Goal: Task Accomplishment & Management: Complete application form

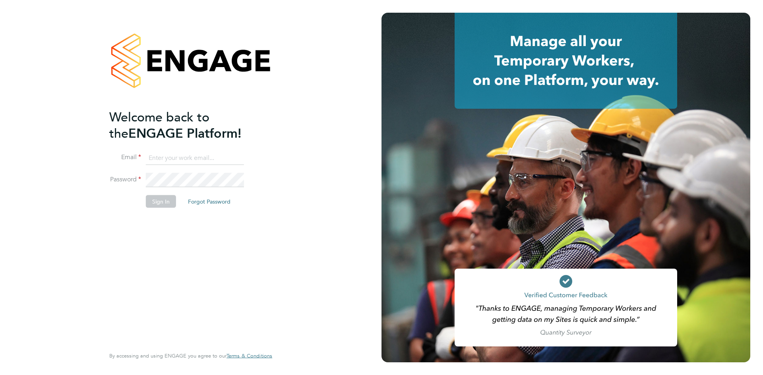
type input "info@cbwstaffingsolutions.com"
click at [163, 203] on button "Sign In" at bounding box center [161, 201] width 30 height 13
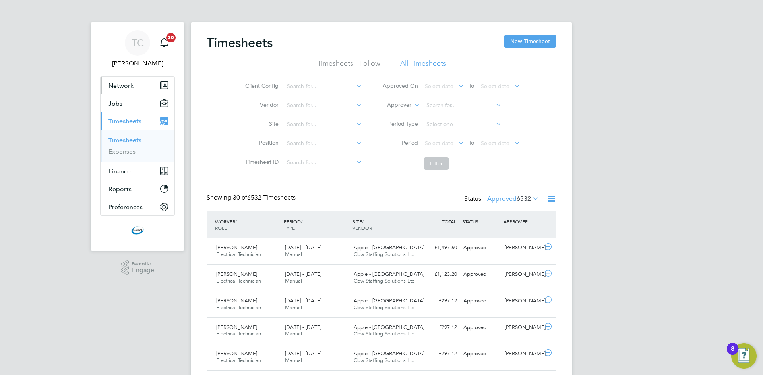
click at [126, 86] on span "Network" at bounding box center [120, 86] width 25 height 8
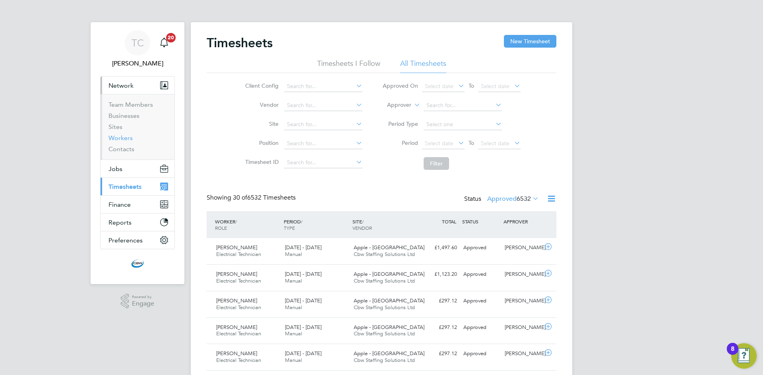
click at [124, 138] on link "Workers" at bounding box center [120, 138] width 24 height 8
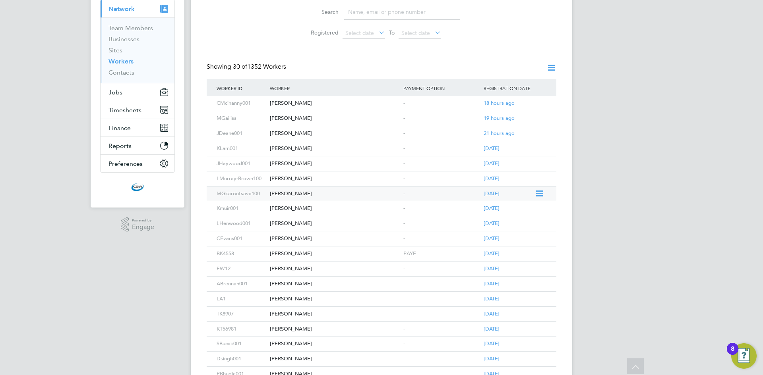
click at [539, 194] on icon at bounding box center [539, 194] width 8 height 10
click at [541, 193] on icon at bounding box center [539, 194] width 8 height 10
click at [279, 195] on div "Malchaz Gkaroutsava" at bounding box center [334, 194] width 133 height 15
click at [120, 62] on link "Workers" at bounding box center [120, 62] width 25 height 8
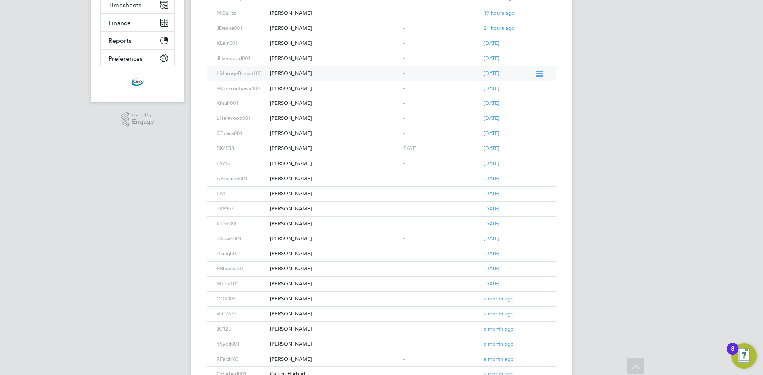
scroll to position [301, 0]
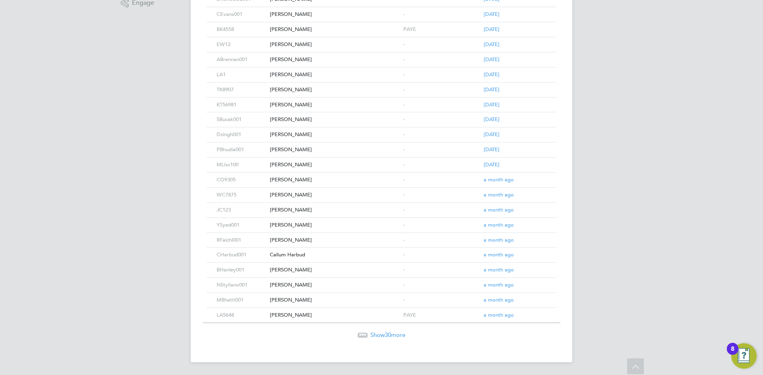
click at [387, 331] on span "30" at bounding box center [388, 335] width 6 height 8
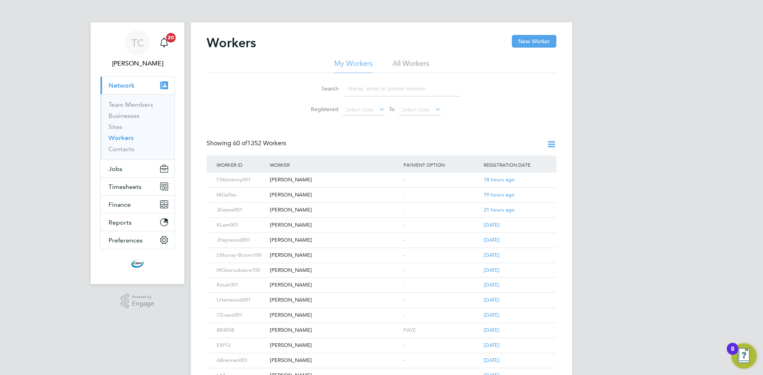
click at [387, 85] on input at bounding box center [402, 88] width 116 height 15
type input "micha"
click at [536, 195] on icon at bounding box center [539, 196] width 8 height 10
click at [298, 195] on div "Michael Ampong" at bounding box center [334, 195] width 133 height 15
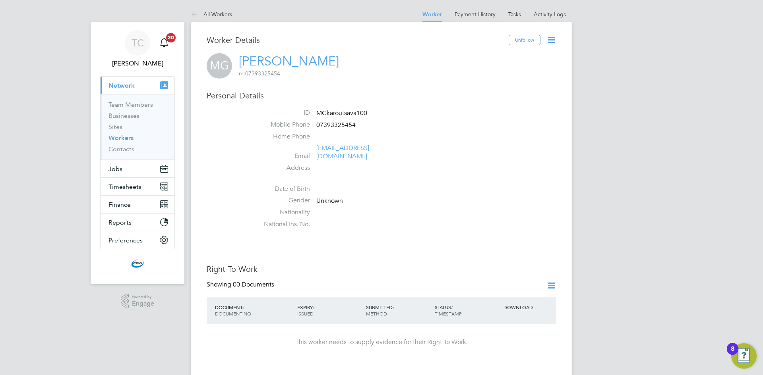
click at [554, 41] on icon at bounding box center [551, 40] width 10 height 10
click at [495, 93] on li "Edit Personal Details e" at bounding box center [505, 92] width 99 height 11
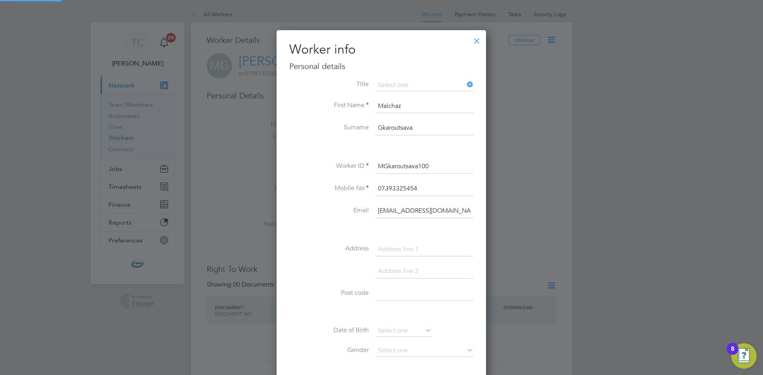
scroll to position [449, 210]
click at [309, 157] on div "Title First Name Malchaz Surname Gkaroutsava Worker ID MGkaroutsava100 Mobile N…" at bounding box center [381, 256] width 184 height 355
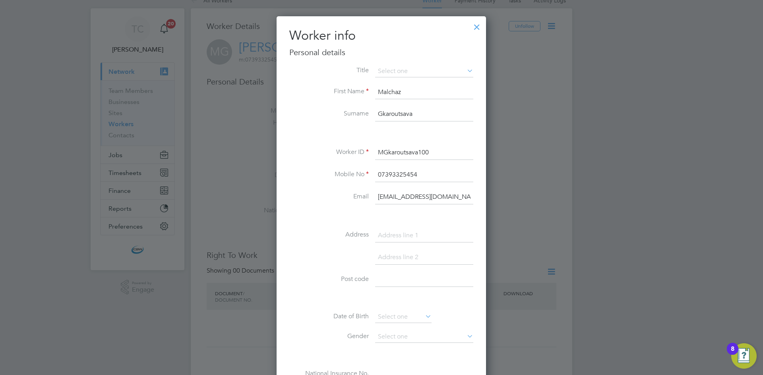
scroll to position [0, 0]
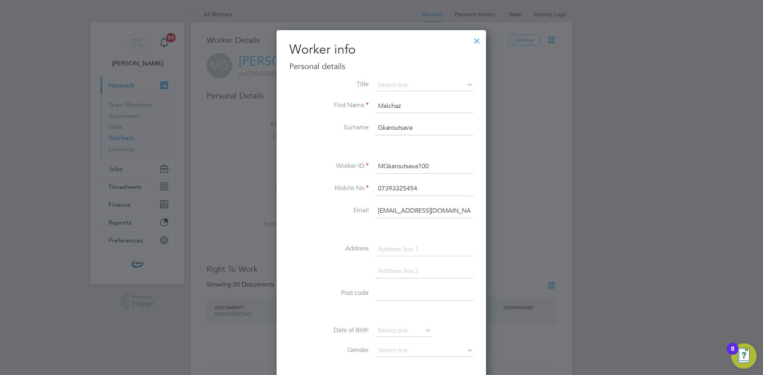
click at [476, 41] on div at bounding box center [477, 39] width 14 height 14
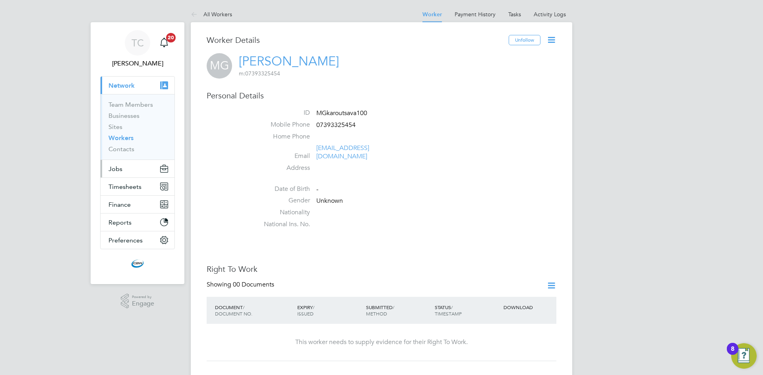
click at [128, 168] on button "Jobs" at bounding box center [138, 168] width 74 height 17
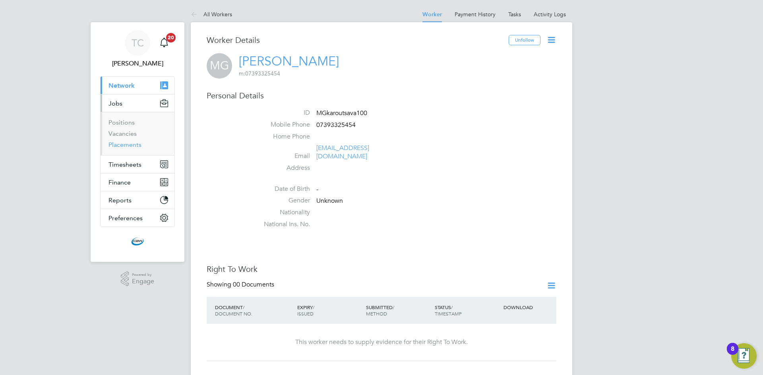
click at [127, 144] on link "Placements" at bounding box center [124, 145] width 33 height 8
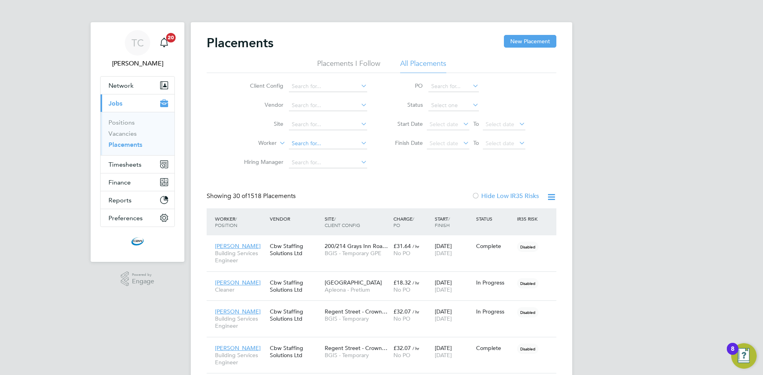
click at [306, 145] on input at bounding box center [328, 143] width 78 height 11
click at [309, 186] on li "Mal chaz Gkaroutsava" at bounding box center [327, 187] width 79 height 11
type input "Malchaz Gkaroutsava"
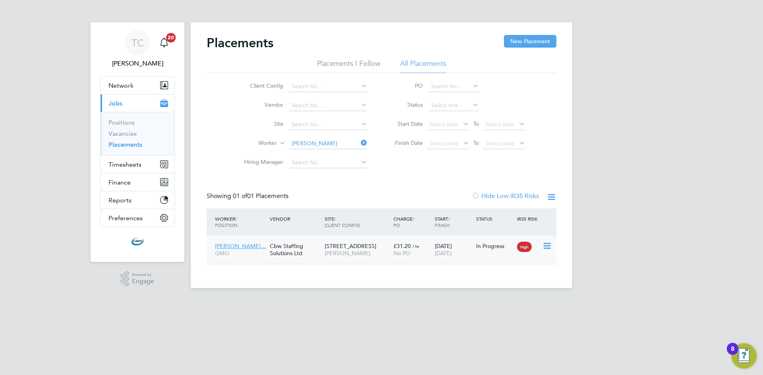
click at [550, 245] on icon at bounding box center [546, 247] width 8 height 10
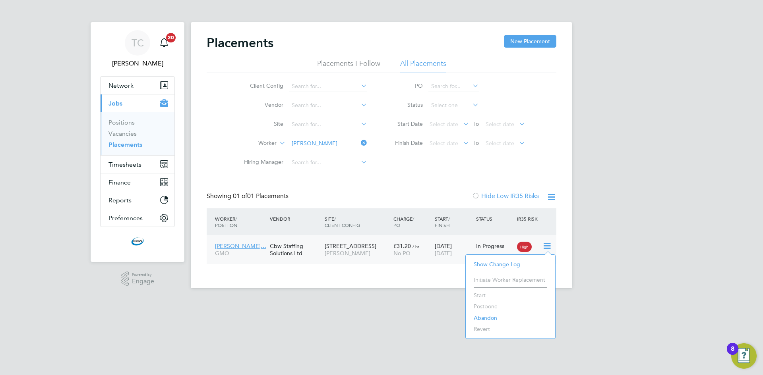
click at [251, 244] on span "Malchaz Gkarouts…" at bounding box center [240, 246] width 51 height 7
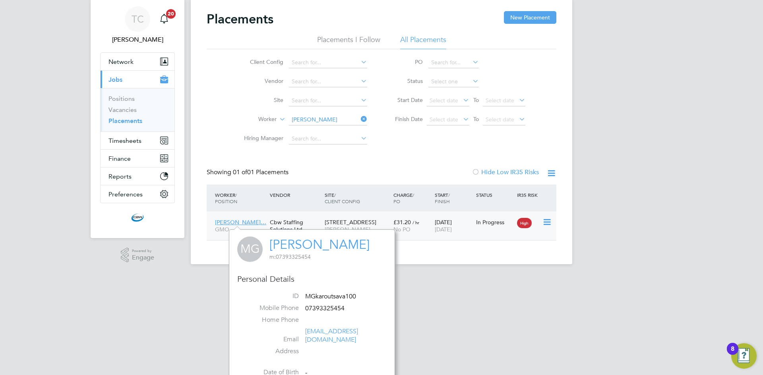
click at [379, 220] on div "1 Derry Street NG Bailey" at bounding box center [357, 226] width 69 height 22
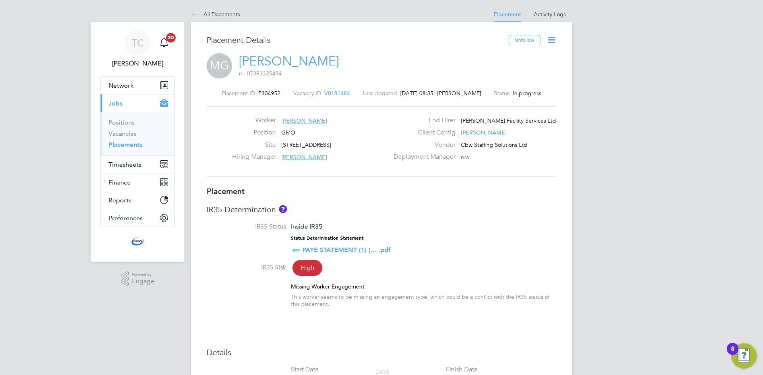
click at [550, 35] on icon at bounding box center [551, 40] width 10 height 10
click at [551, 40] on icon at bounding box center [551, 40] width 10 height 10
click at [534, 57] on li "Edit Placement e" at bounding box center [525, 58] width 58 height 11
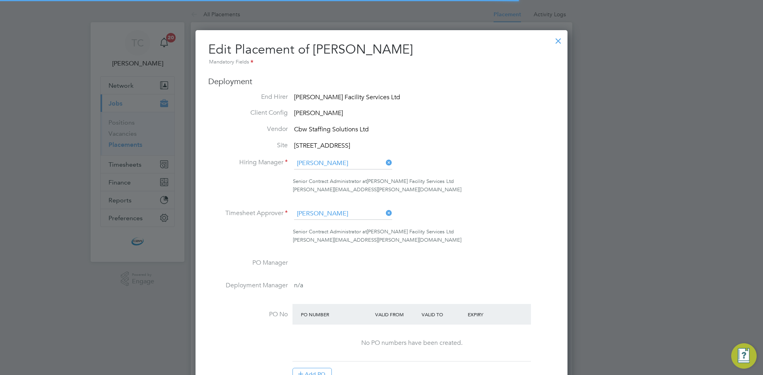
scroll to position [4, 4]
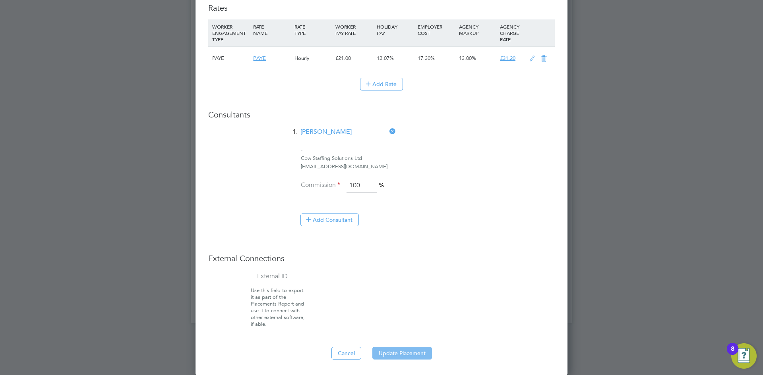
click at [393, 351] on button "Update Placement" at bounding box center [402, 353] width 60 height 13
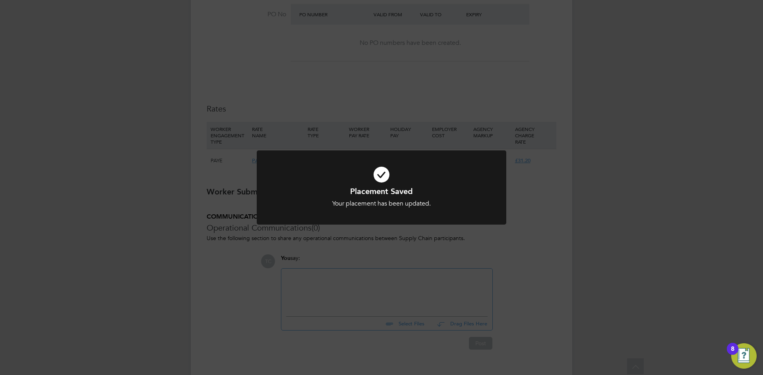
click at [514, 226] on div "Placement Saved Your placement has been updated. Cancel Okay" at bounding box center [381, 187] width 763 height 375
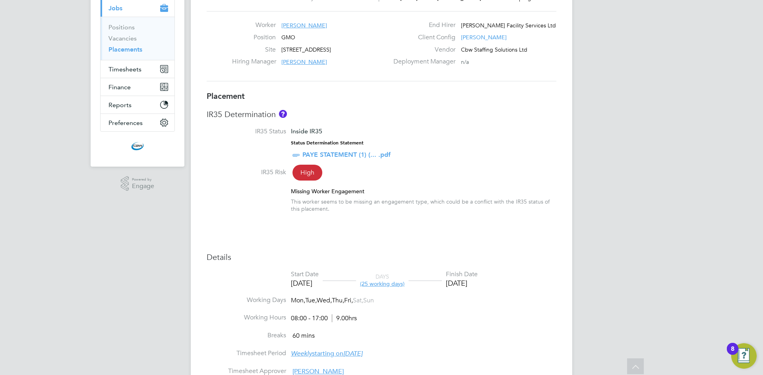
click at [335, 191] on div "Missing Worker Engagement" at bounding box center [423, 191] width 265 height 7
click at [314, 174] on span "High" at bounding box center [307, 173] width 30 height 16
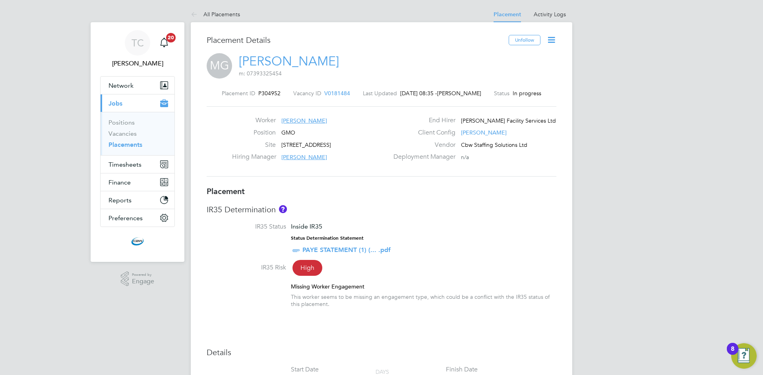
click at [550, 39] on icon at bounding box center [551, 40] width 10 height 10
click at [525, 62] on li "Edit Placement e" at bounding box center [525, 58] width 58 height 11
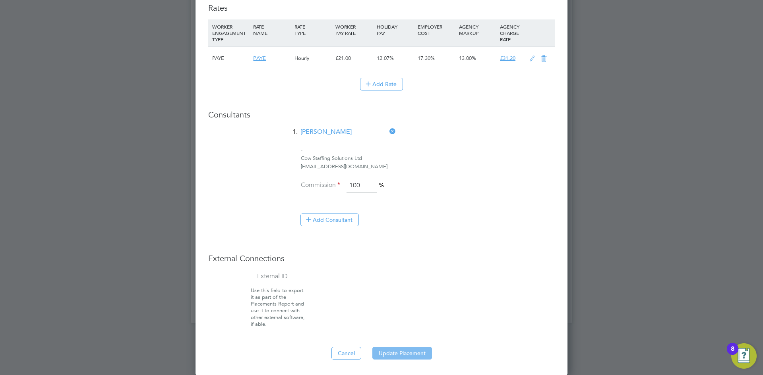
click at [398, 350] on button "Update Placement" at bounding box center [402, 353] width 60 height 13
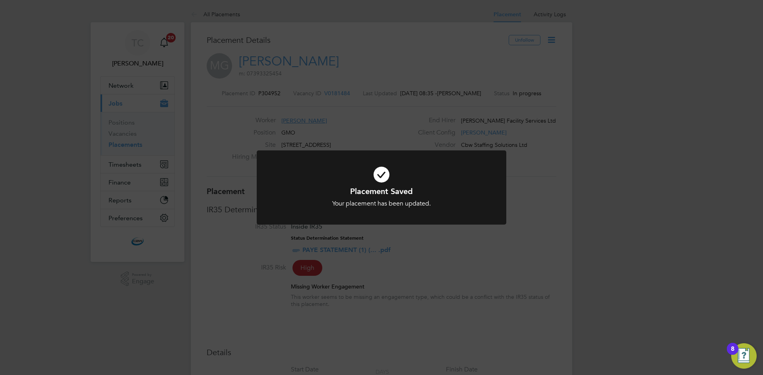
click at [133, 81] on div "Placement Saved Your placement has been updated. Cancel Okay" at bounding box center [381, 187] width 763 height 375
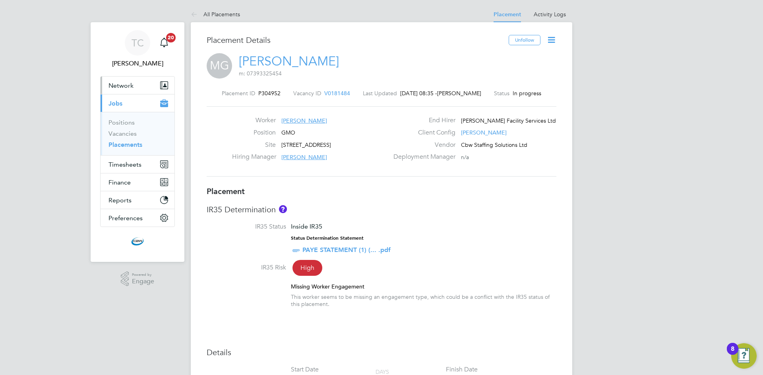
click at [133, 83] on span "Network" at bounding box center [120, 86] width 25 height 8
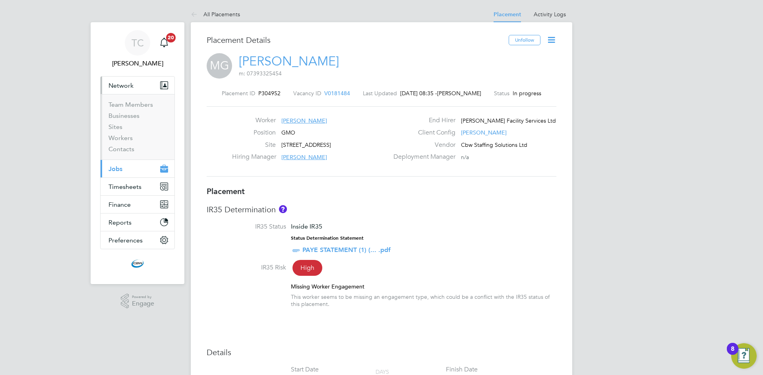
click at [126, 134] on li "Sites" at bounding box center [138, 128] width 60 height 11
click at [126, 137] on link "Workers" at bounding box center [120, 138] width 24 height 8
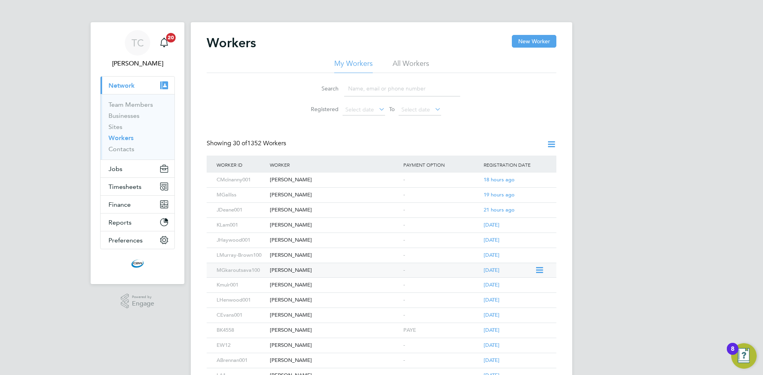
click at [305, 269] on div "Malchaz Gkaroutsava" at bounding box center [334, 270] width 133 height 15
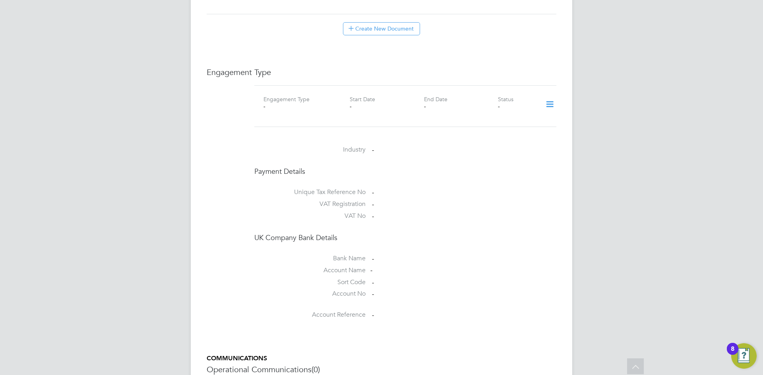
scroll to position [477, 0]
click at [545, 95] on icon at bounding box center [550, 104] width 14 height 18
click at [503, 127] on li "Add Engagement Type" at bounding box center [509, 129] width 90 height 11
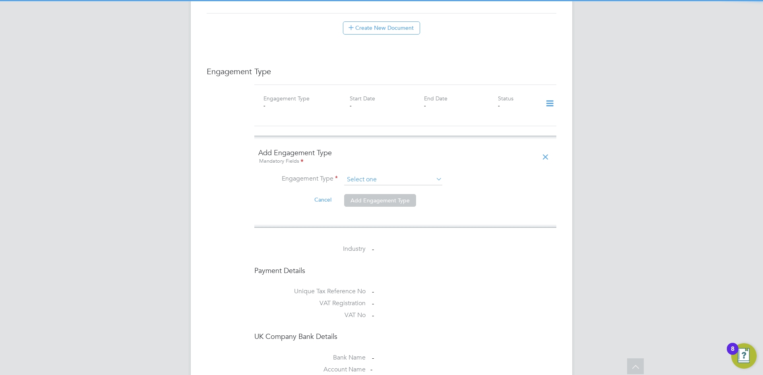
click at [393, 174] on input at bounding box center [393, 179] width 98 height 11
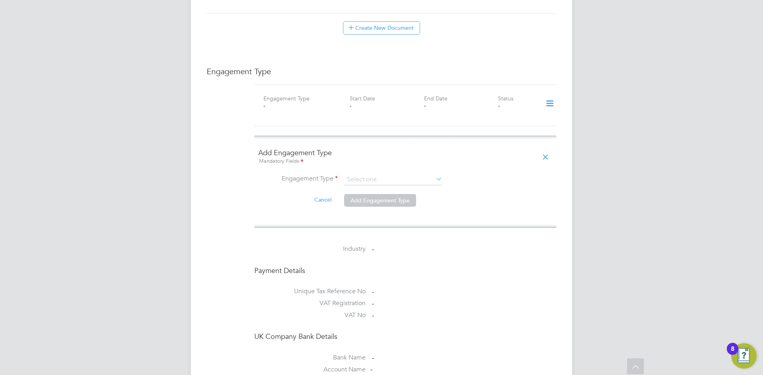
click at [377, 189] on li "PAYE Direct" at bounding box center [393, 195] width 99 height 12
type input "PAYE Direct"
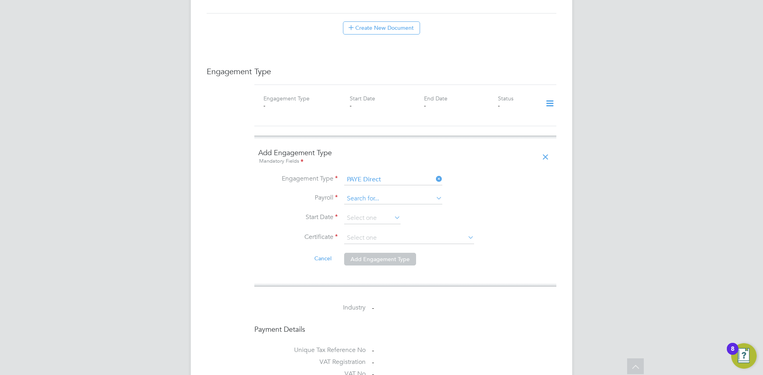
click at [379, 193] on input at bounding box center [393, 198] width 98 height 11
click at [375, 202] on li "PAYE" at bounding box center [393, 203] width 99 height 12
type input "PAYE"
click at [366, 213] on input at bounding box center [372, 219] width 56 height 12
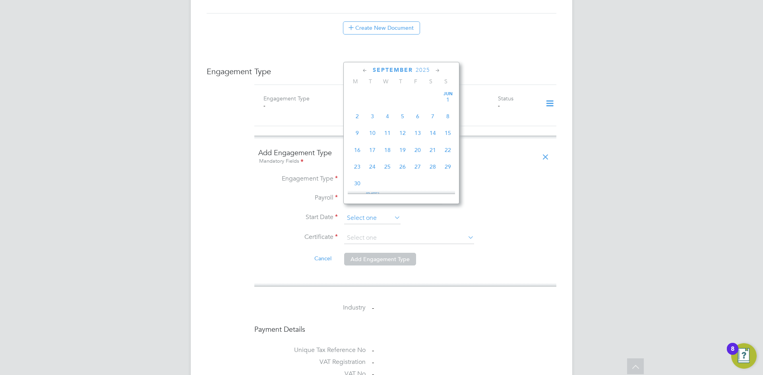
scroll to position [309, 0]
click at [432, 116] on span "27" at bounding box center [432, 108] width 15 height 15
type input "27 Sep 2025"
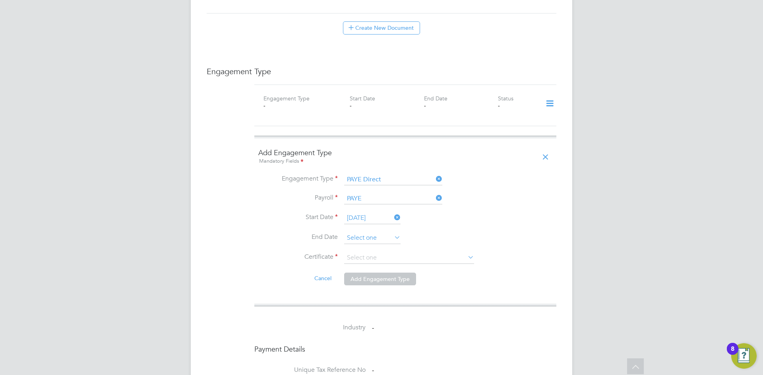
click at [380, 232] on input at bounding box center [372, 238] width 56 height 12
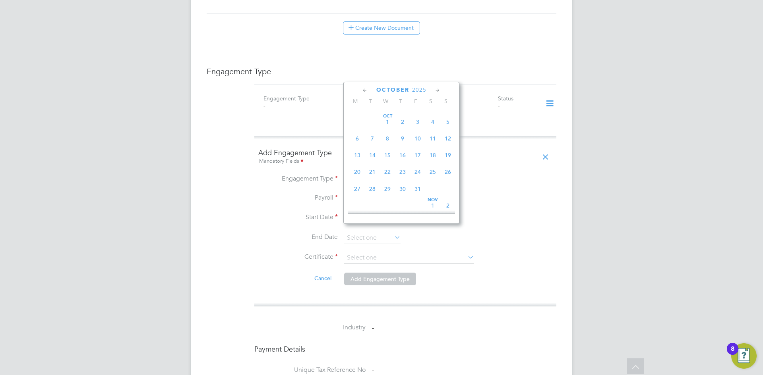
scroll to position [349, 0]
click at [417, 196] on span "31" at bounding box center [417, 189] width 15 height 15
type input "31 Oct 2025"
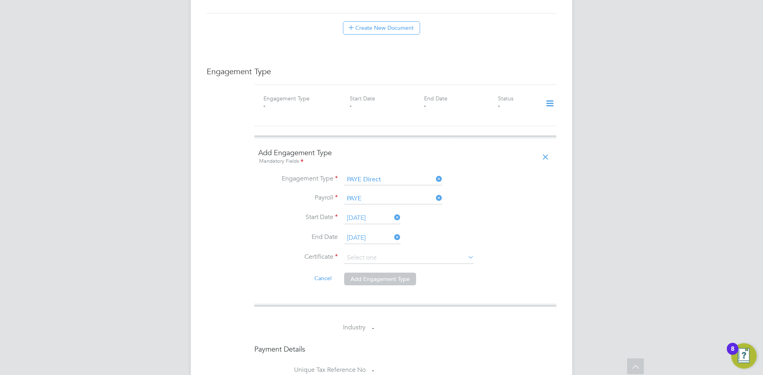
click at [379, 242] on li "End Date 31 Oct 2025" at bounding box center [405, 242] width 294 height 20
click at [375, 252] on input at bounding box center [409, 258] width 130 height 12
click at [365, 284] on li "Don't know" at bounding box center [409, 282] width 131 height 10
type input "Don't know"
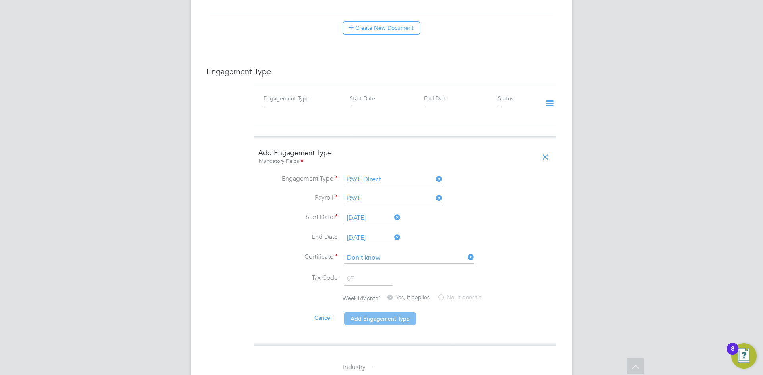
click at [371, 313] on button "Add Engagement Type" at bounding box center [380, 319] width 72 height 13
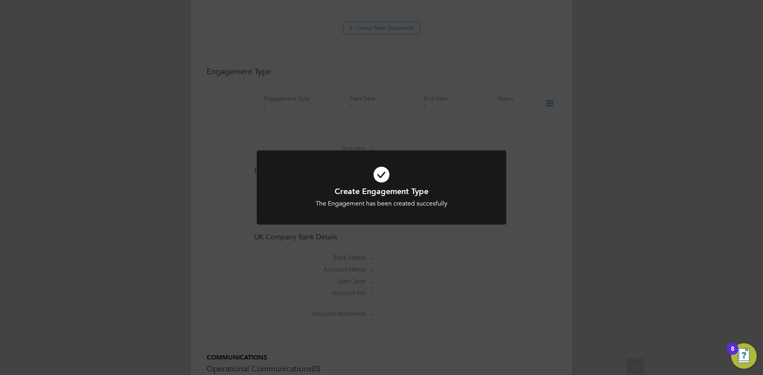
click at [442, 237] on div "Create Engagement Type The Engagement has been created succesfully Cancel Okay" at bounding box center [381, 187] width 763 height 375
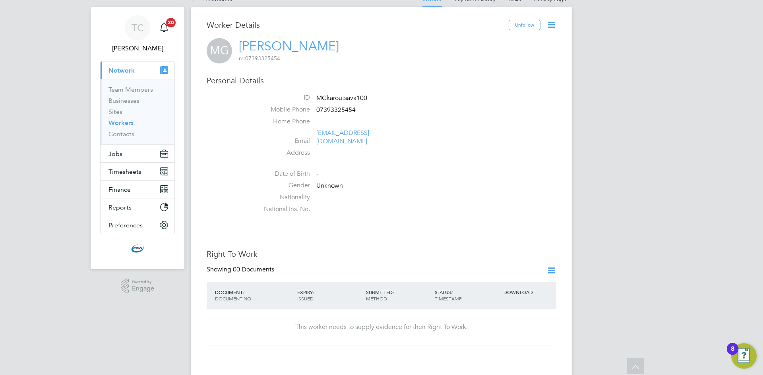
scroll to position [0, 0]
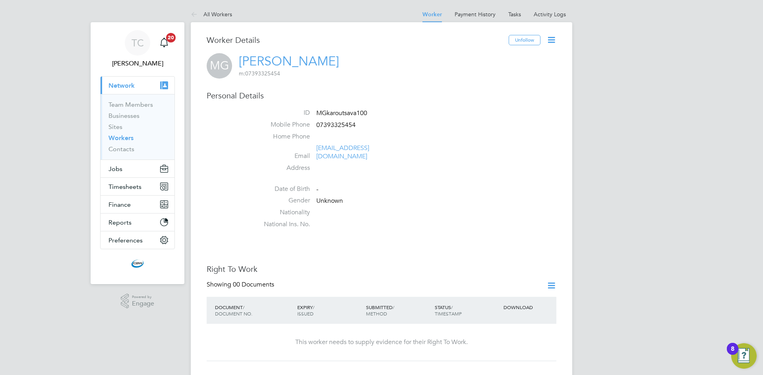
click at [116, 136] on link "Workers" at bounding box center [120, 138] width 25 height 8
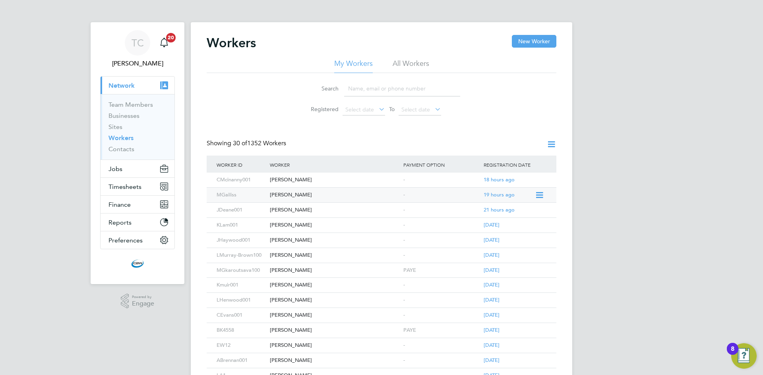
click at [280, 195] on div "[PERSON_NAME]" at bounding box center [334, 195] width 133 height 15
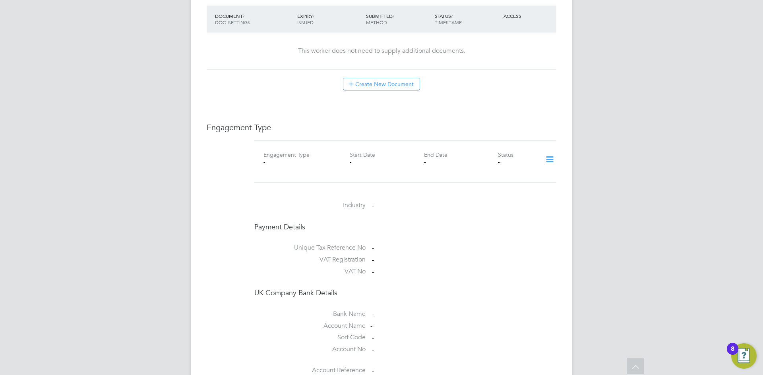
scroll to position [318, 0]
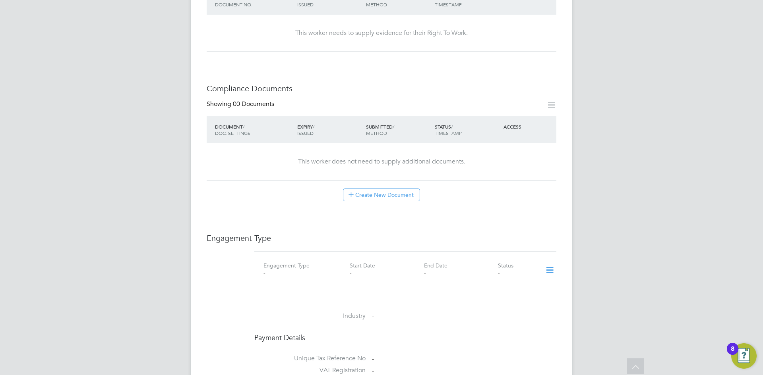
click at [550, 261] on icon at bounding box center [550, 270] width 14 height 18
click at [495, 286] on li "Add Engagement Type" at bounding box center [509, 288] width 90 height 11
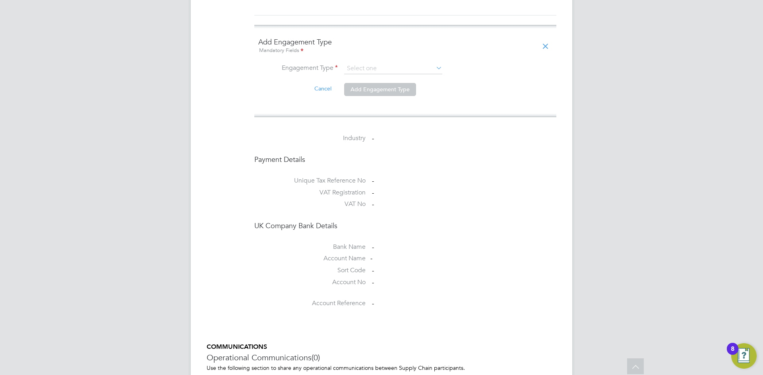
scroll to position [437, 0]
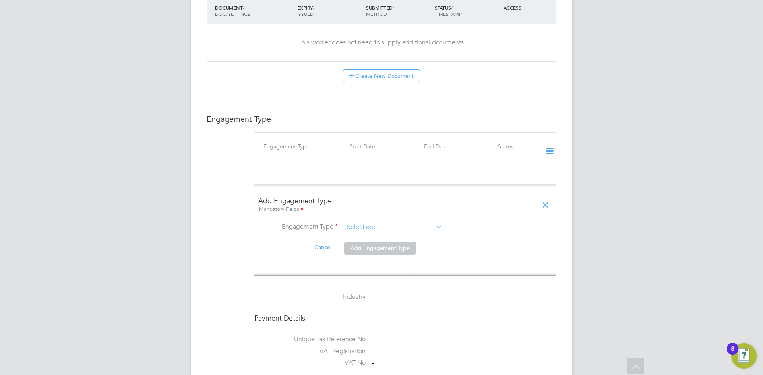
click at [370, 222] on input at bounding box center [393, 227] width 98 height 11
click at [364, 230] on li "PAYE Direct" at bounding box center [393, 235] width 99 height 12
type input "PAYE Direct"
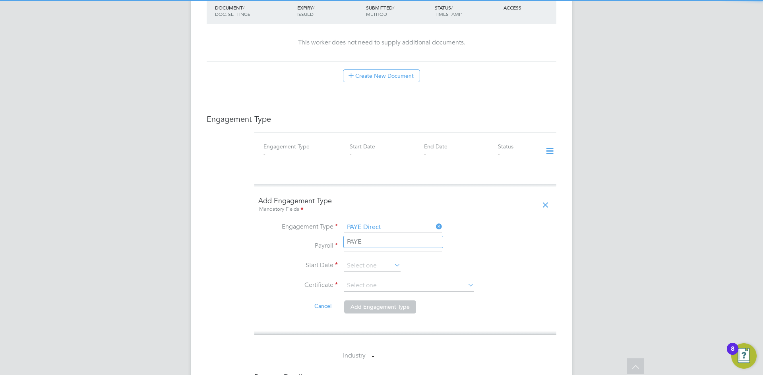
click at [364, 241] on input at bounding box center [393, 246] width 98 height 11
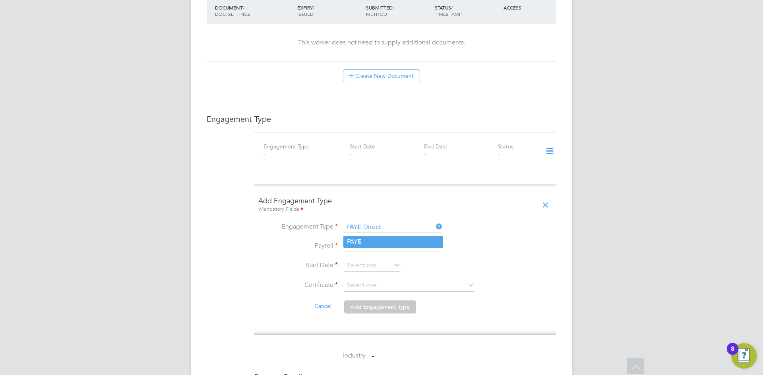
click at [369, 238] on li "PAYE" at bounding box center [393, 242] width 99 height 12
type input "PAYE"
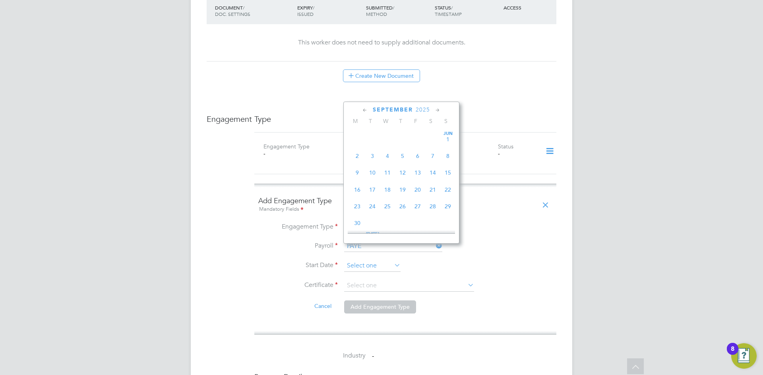
click at [365, 260] on input at bounding box center [372, 266] width 56 height 12
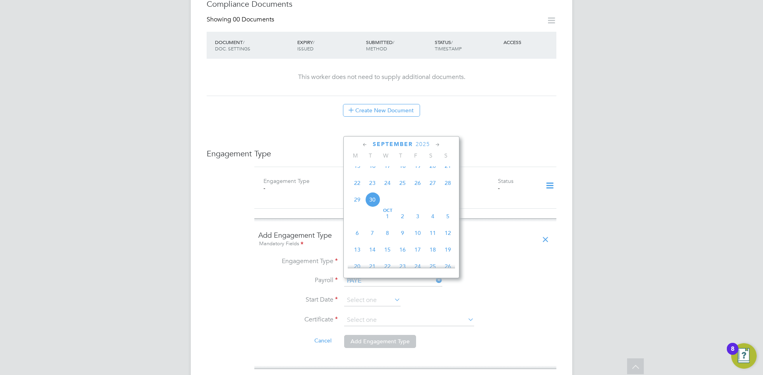
scroll to position [358, 0]
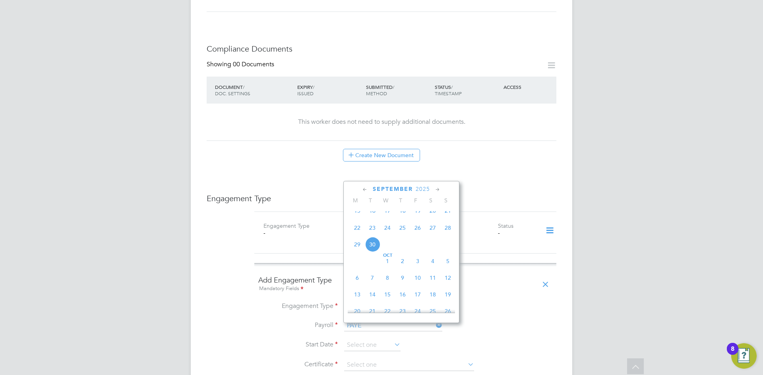
click at [364, 186] on icon at bounding box center [365, 190] width 8 height 9
click at [447, 242] on span "14" at bounding box center [447, 235] width 15 height 15
type input "14 Sep 2025"
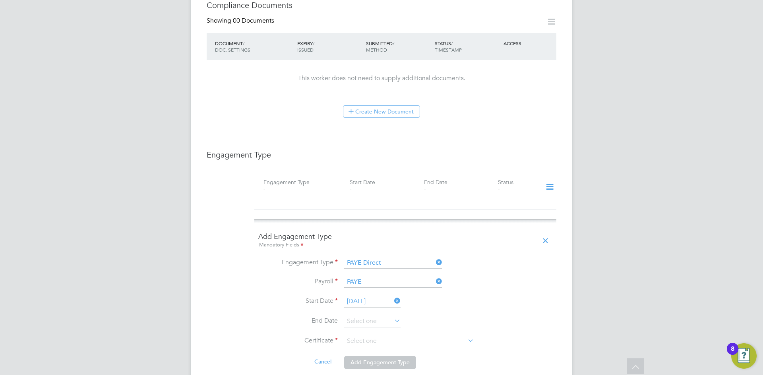
scroll to position [477, 0]
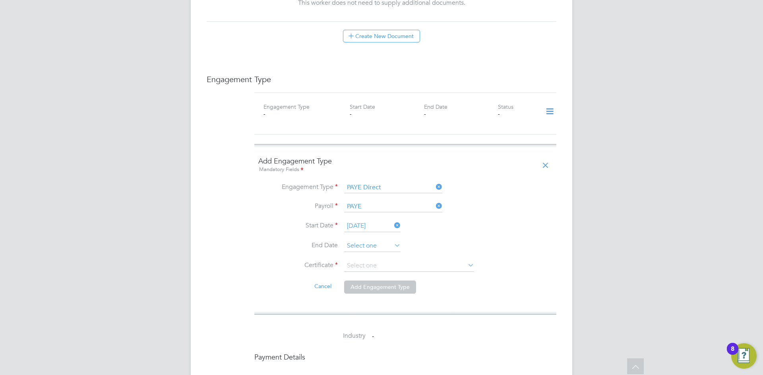
click at [365, 240] on input at bounding box center [372, 246] width 56 height 12
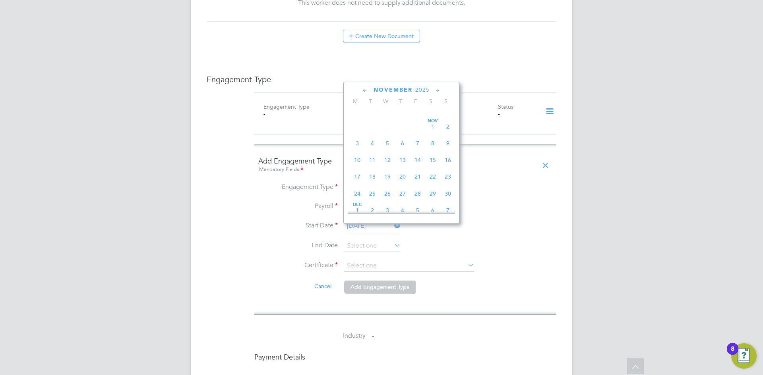
scroll to position [468, 0]
click at [532, 182] on li "Engagement Type PAYE Direct" at bounding box center [405, 191] width 294 height 19
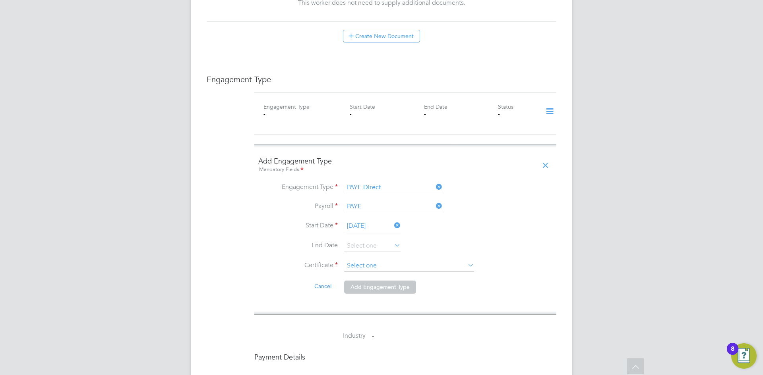
click at [380, 260] on input at bounding box center [409, 266] width 130 height 12
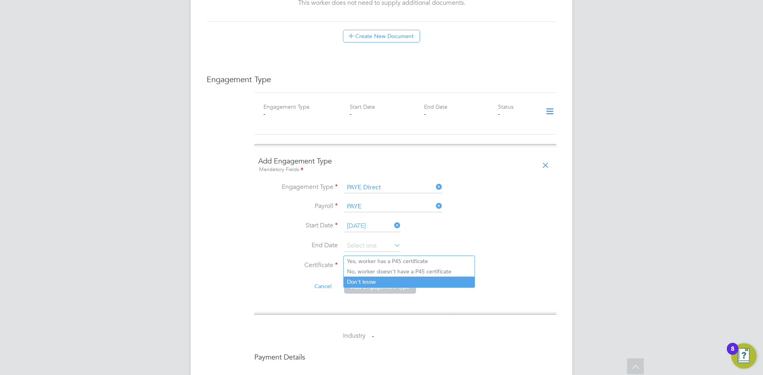
click at [380, 279] on li "Don't know" at bounding box center [409, 282] width 131 height 10
type input "Don't know"
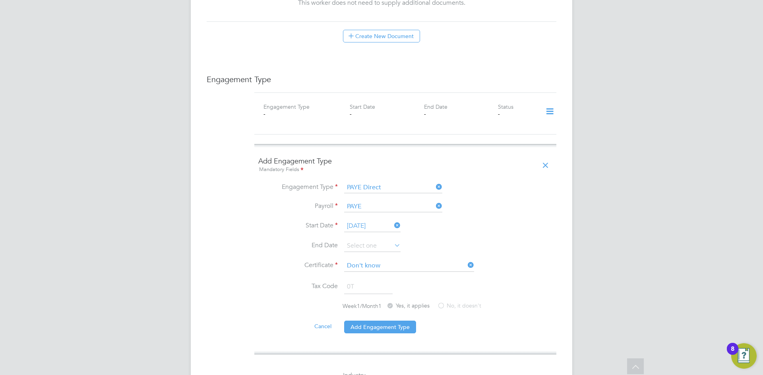
click at [513, 220] on li "Start Date 14 Sep 2025" at bounding box center [405, 230] width 294 height 20
click at [398, 321] on button "Add Engagement Type" at bounding box center [380, 327] width 72 height 13
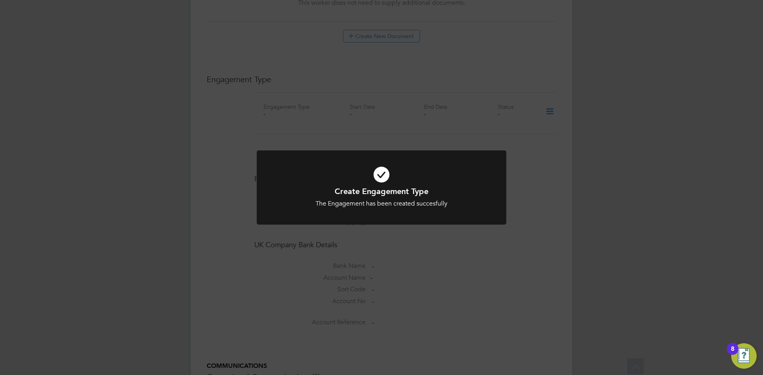
click at [534, 239] on div "Create Engagement Type The Engagement has been created succesfully Cancel Okay" at bounding box center [381, 187] width 763 height 375
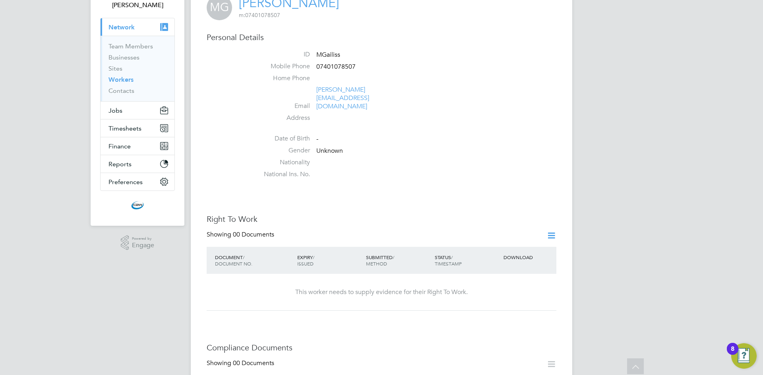
scroll to position [0, 0]
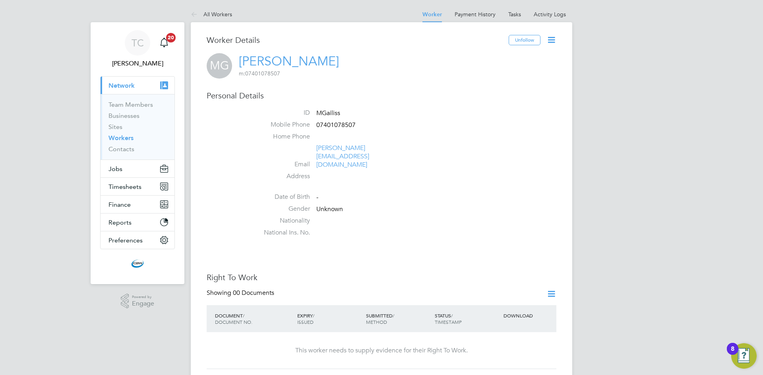
click at [123, 139] on link "Workers" at bounding box center [120, 138] width 25 height 8
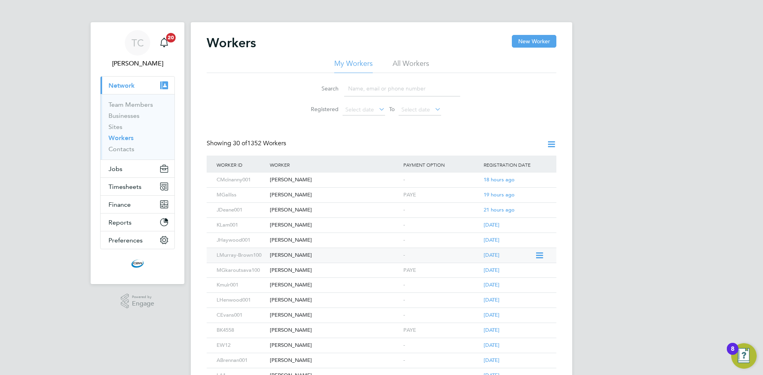
click at [296, 255] on div "[PERSON_NAME]" at bounding box center [334, 255] width 133 height 15
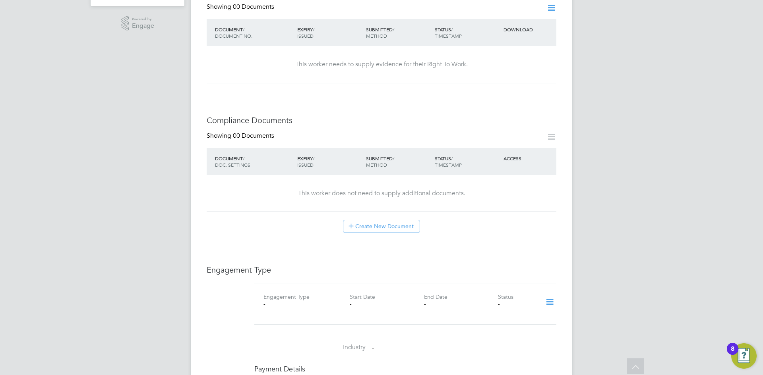
scroll to position [397, 0]
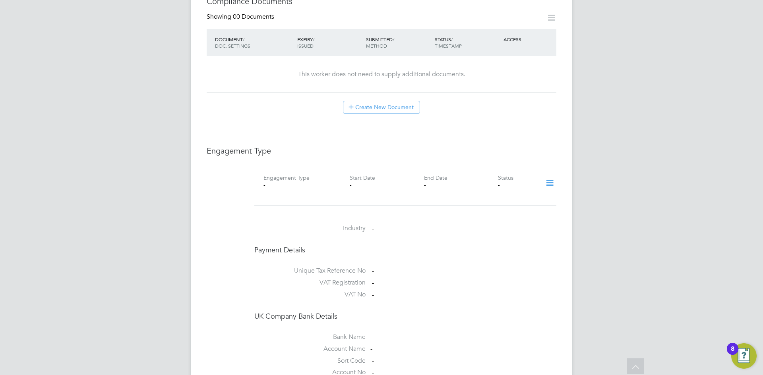
click at [552, 174] on icon at bounding box center [550, 183] width 14 height 18
click at [503, 209] on li "Add Engagement Type" at bounding box center [509, 209] width 90 height 11
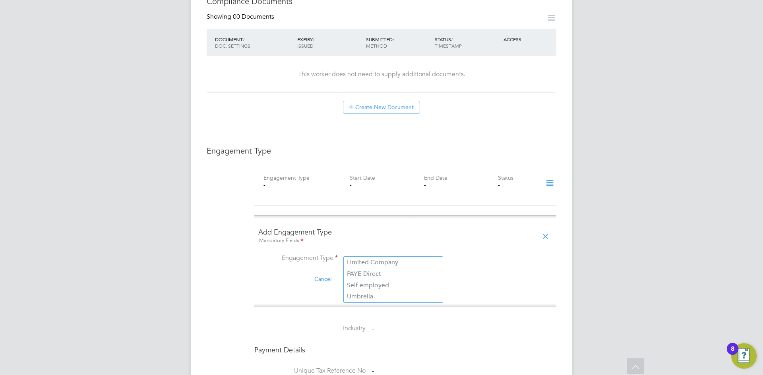
click at [381, 256] on input at bounding box center [393, 259] width 98 height 11
click at [390, 272] on li "PAYE Direct" at bounding box center [393, 275] width 99 height 12
type input "PAYE Direct"
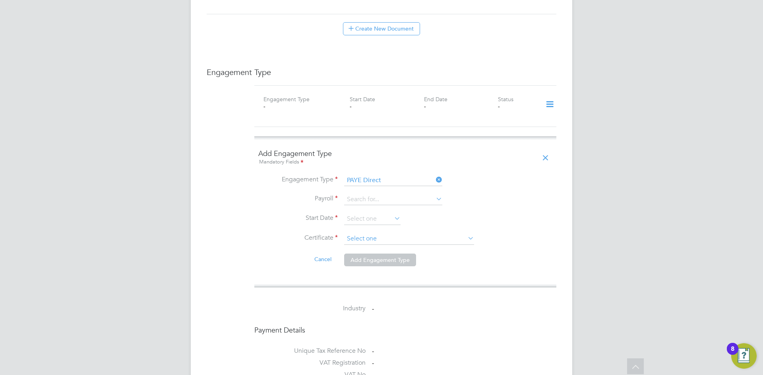
scroll to position [477, 0]
click at [361, 193] on input at bounding box center [393, 198] width 98 height 11
click at [369, 205] on li "PAYE" at bounding box center [393, 203] width 99 height 12
type input "PAYE"
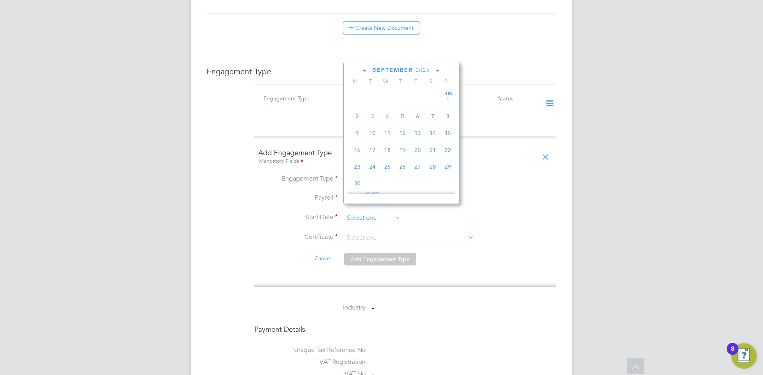
click at [370, 213] on input at bounding box center [372, 219] width 56 height 12
click at [404, 114] on span "25" at bounding box center [402, 108] width 15 height 15
type input "25 Sep 2025"
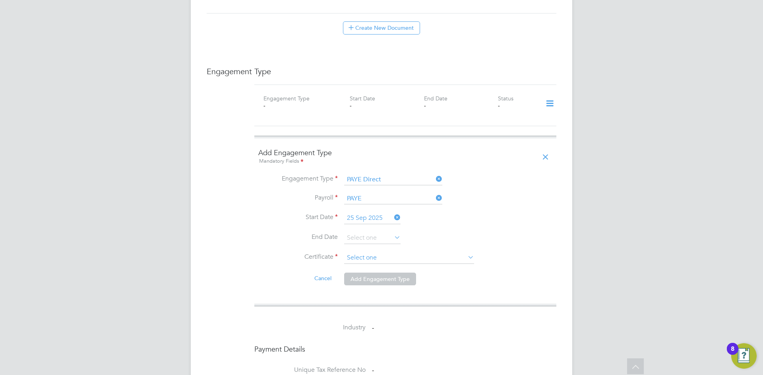
click at [361, 255] on input at bounding box center [409, 258] width 130 height 12
click at [363, 278] on li "Don't know" at bounding box center [409, 282] width 131 height 10
type input "Don't know"
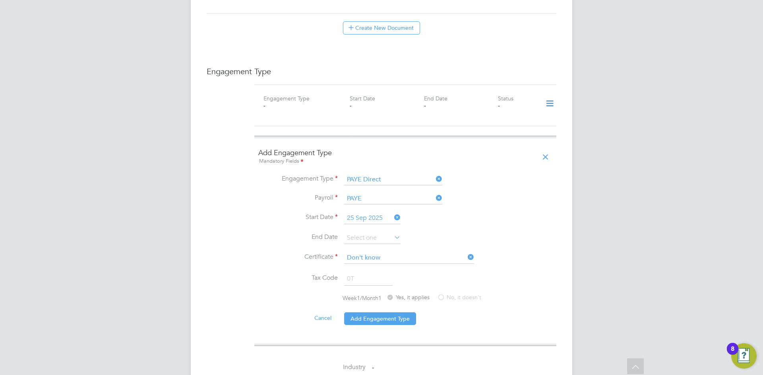
scroll to position [556, 0]
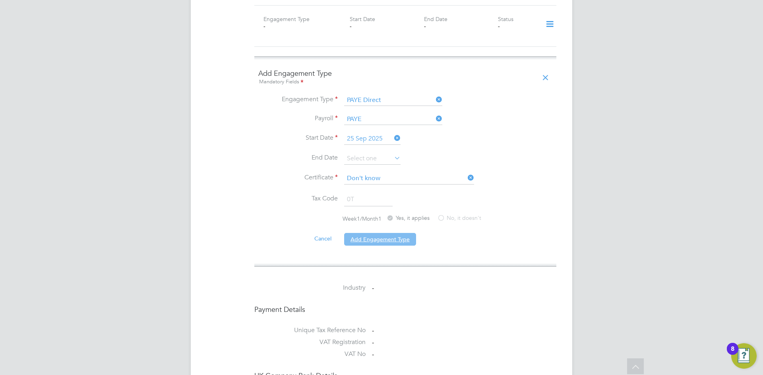
click at [382, 234] on button "Add Engagement Type" at bounding box center [380, 239] width 72 height 13
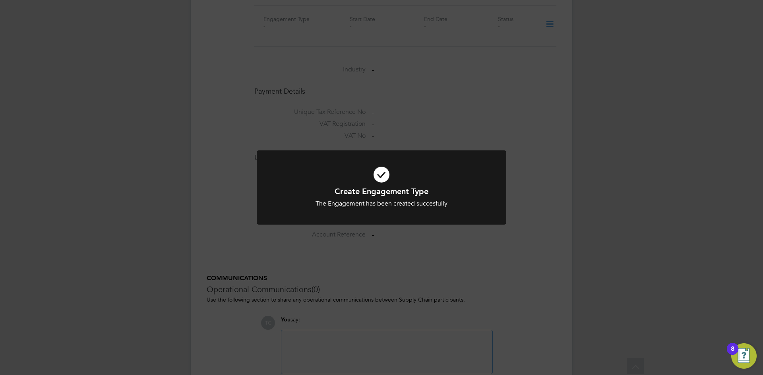
click at [546, 122] on div "Create Engagement Type The Engagement has been created succesfully Cancel Okay" at bounding box center [381, 187] width 763 height 375
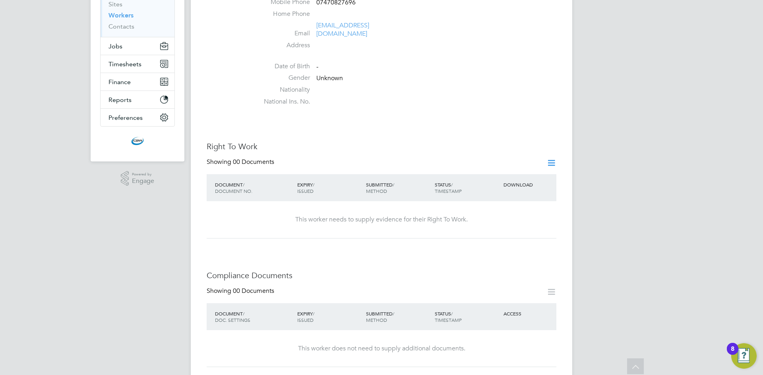
scroll to position [0, 0]
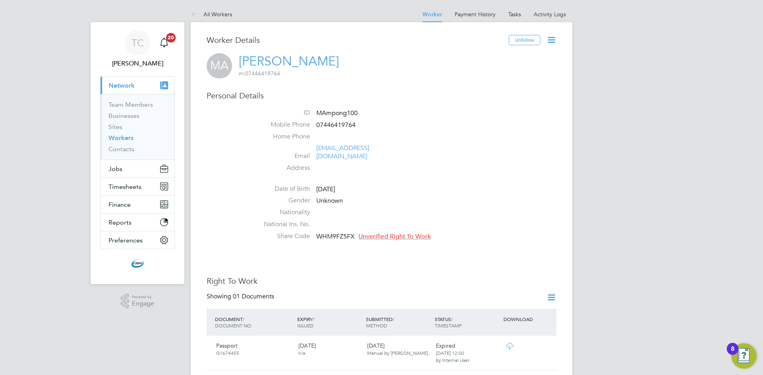
click at [383, 233] on span "Unverified Right To Work" at bounding box center [394, 237] width 72 height 8
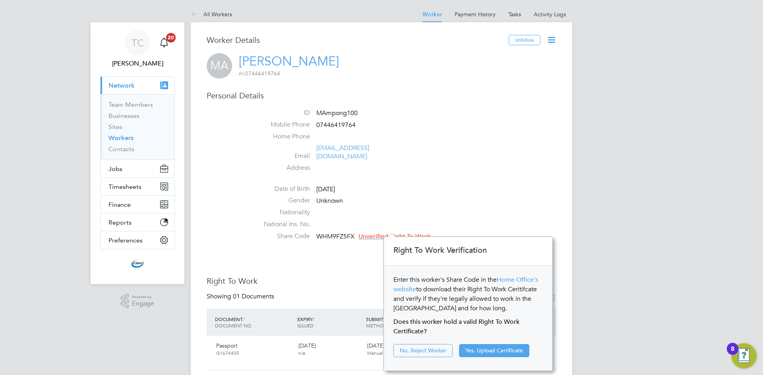
scroll to position [134, 169]
click at [507, 350] on button "Yes, Upload Certificate" at bounding box center [494, 350] width 70 height 13
click at [489, 350] on button "Yes, Upload Certificate" at bounding box center [494, 350] width 70 height 13
click at [491, 133] on li "Home Phone" at bounding box center [405, 139] width 302 height 12
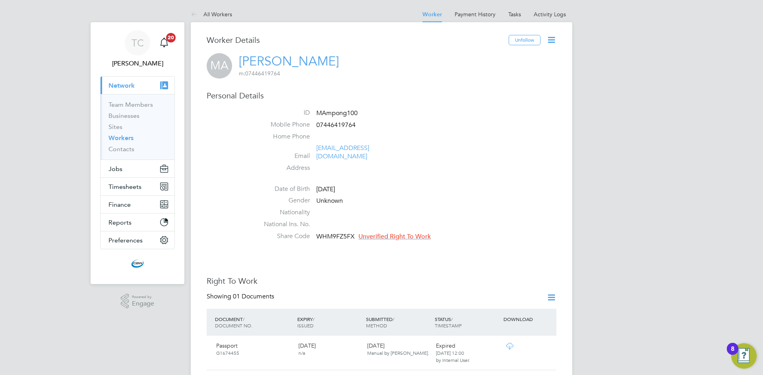
click at [123, 135] on link "Workers" at bounding box center [120, 138] width 25 height 8
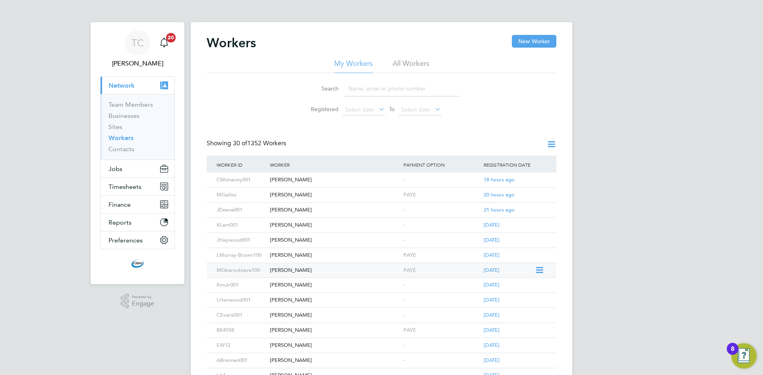
click at [296, 269] on div "[PERSON_NAME]" at bounding box center [334, 270] width 133 height 15
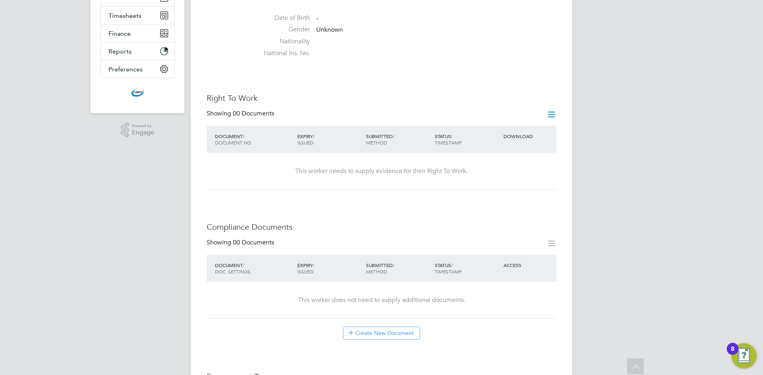
scroll to position [159, 0]
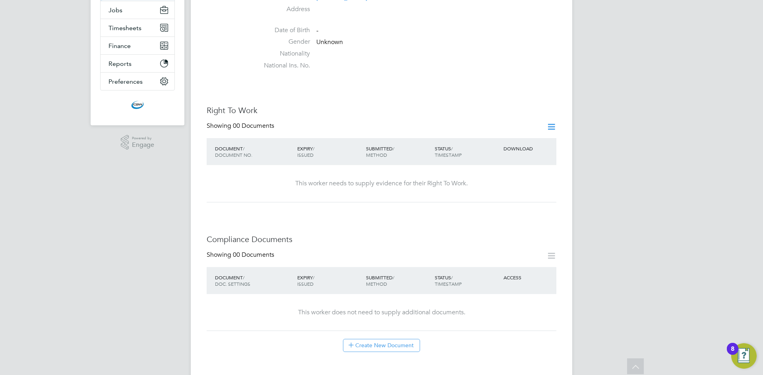
click at [550, 113] on div "Right To Work Showing 00 Documents DOCUMENT / DOCUMENT NO. EXPIRY / ISSUED SUBM…" at bounding box center [382, 153] width 350 height 97
click at [550, 122] on icon at bounding box center [551, 127] width 10 height 10
click at [509, 132] on li "Add Right To Work Document" at bounding box center [507, 137] width 96 height 11
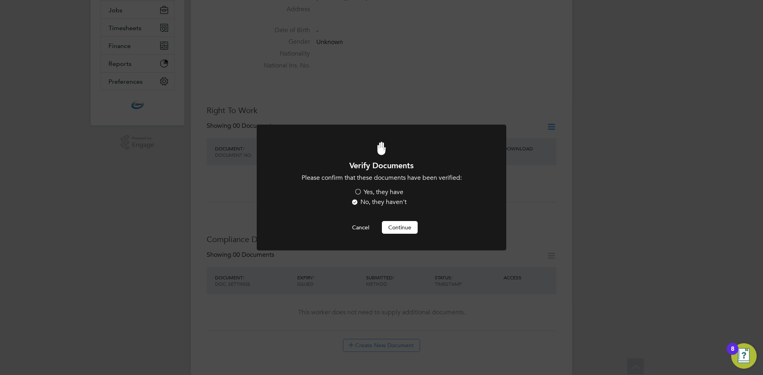
scroll to position [0, 0]
click at [359, 189] on label "Yes, they have" at bounding box center [378, 192] width 49 height 8
click at [0, 0] on input "Yes, they have" at bounding box center [0, 0] width 0 height 0
click at [357, 226] on button "Cancel" at bounding box center [361, 227] width 30 height 13
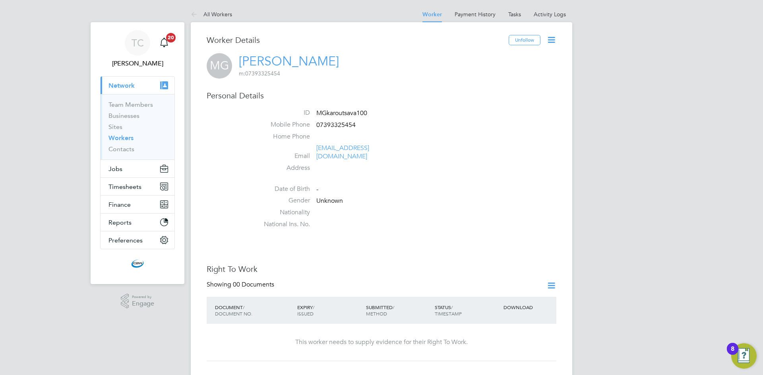
click at [121, 138] on link "Workers" at bounding box center [120, 138] width 25 height 8
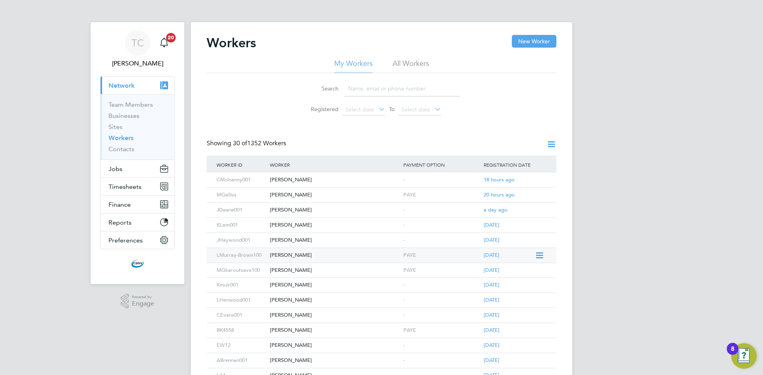
click at [294, 258] on div "[PERSON_NAME]" at bounding box center [334, 255] width 133 height 15
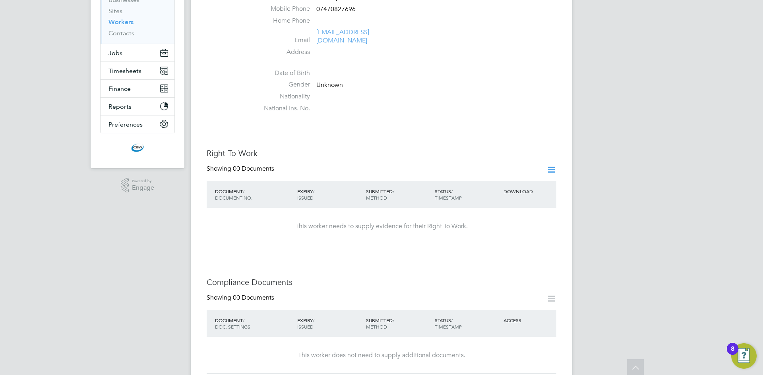
scroll to position [119, 0]
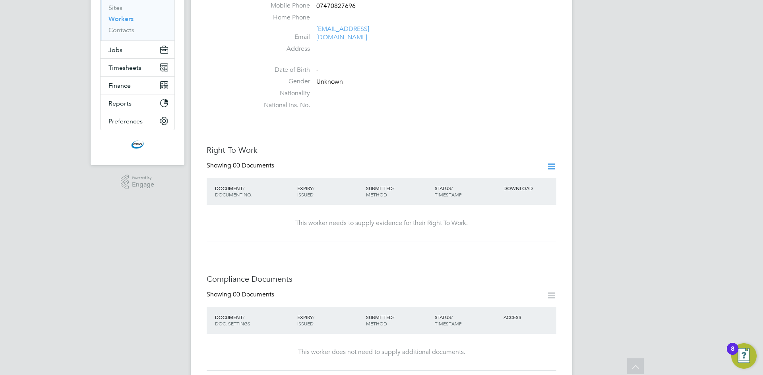
click at [550, 162] on icon at bounding box center [551, 167] width 10 height 10
click at [481, 177] on li "Add Right To Work Document" at bounding box center [507, 177] width 96 height 11
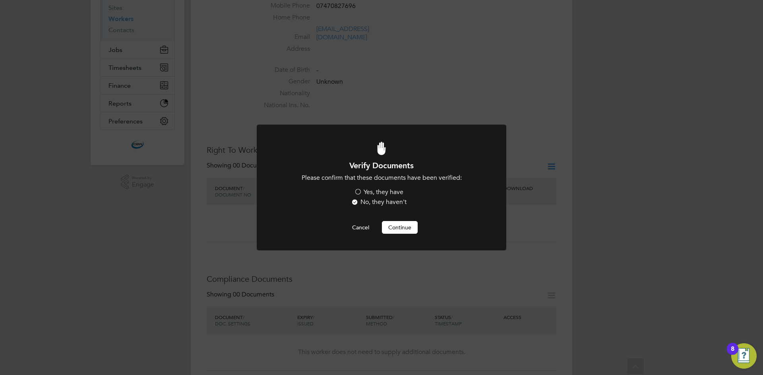
scroll to position [0, 0]
click at [361, 194] on label "Yes, they have" at bounding box center [378, 192] width 49 height 8
click at [0, 0] on input "Yes, they have" at bounding box center [0, 0] width 0 height 0
click at [402, 222] on button "Continue" at bounding box center [400, 227] width 36 height 13
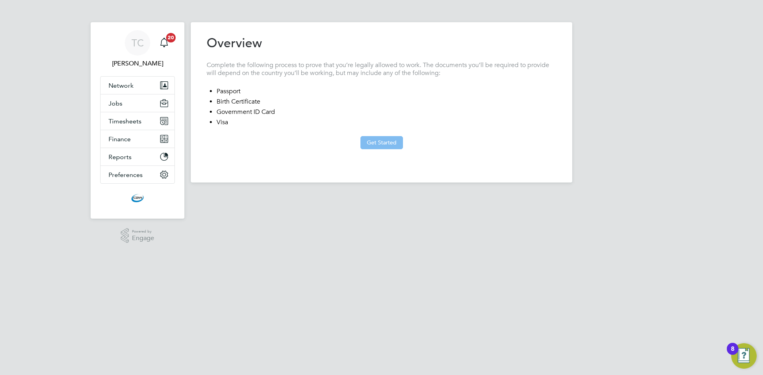
click at [391, 138] on button "Get Started" at bounding box center [381, 142] width 43 height 13
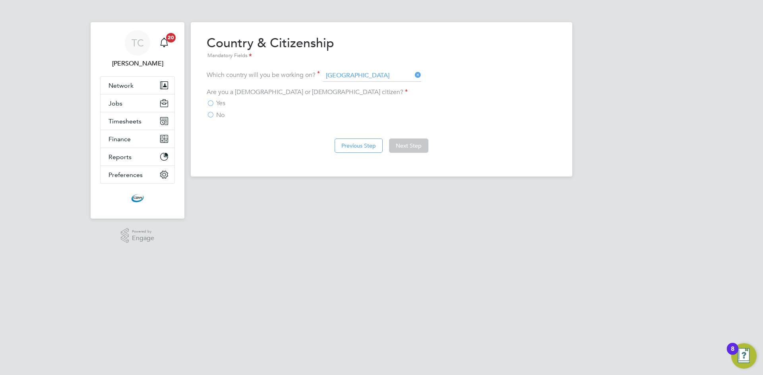
drag, startPoint x: 212, startPoint y: 115, endPoint x: 222, endPoint y: 116, distance: 9.6
click at [212, 115] on label "No" at bounding box center [216, 115] width 18 height 8
click at [0, 0] on input "No" at bounding box center [0, 0] width 0 height 0
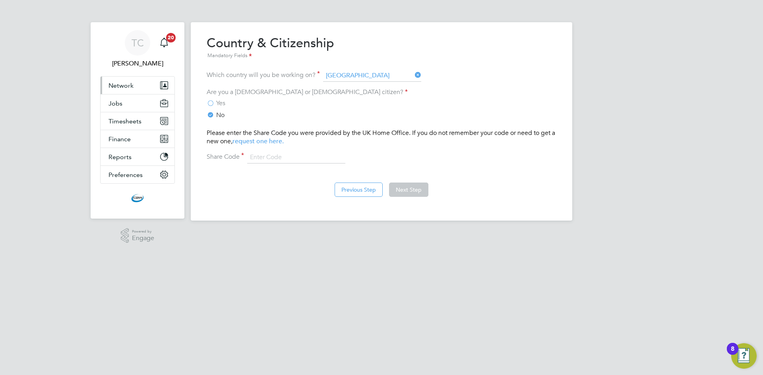
click at [118, 84] on span "Network" at bounding box center [120, 86] width 25 height 8
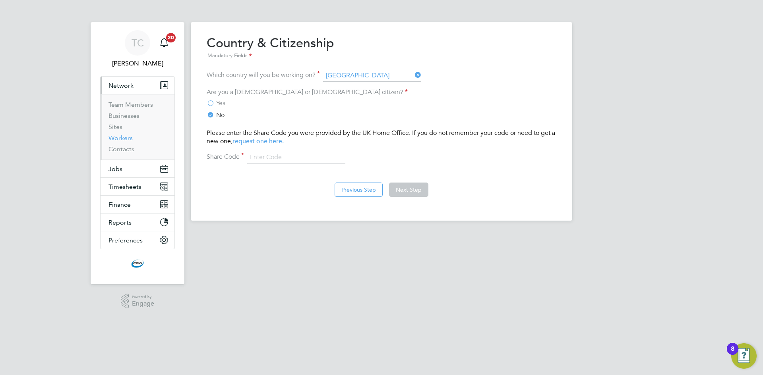
click at [126, 137] on link "Workers" at bounding box center [120, 138] width 24 height 8
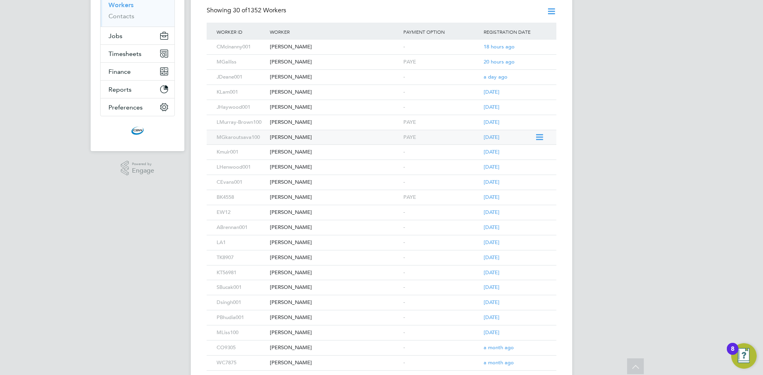
scroll to position [119, 0]
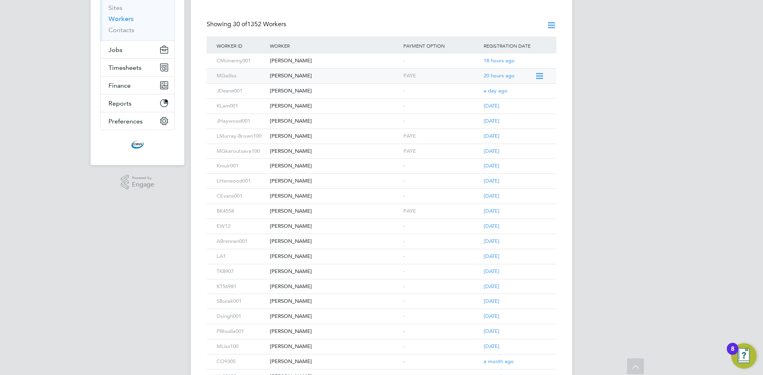
click at [276, 77] on div "[PERSON_NAME]" at bounding box center [334, 76] width 133 height 15
click at [291, 151] on div "Malchaz Gkaroutsava" at bounding box center [334, 151] width 133 height 15
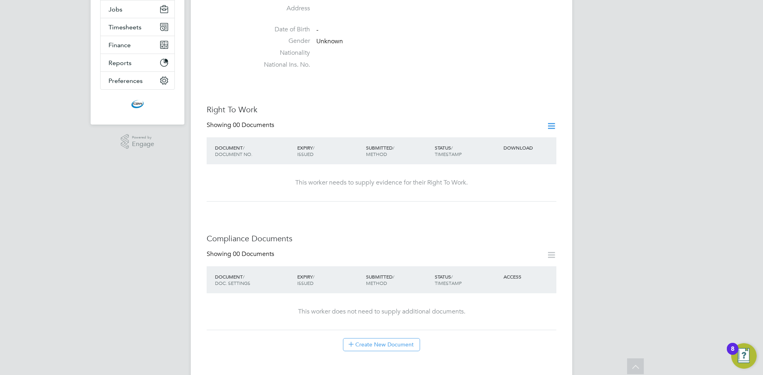
scroll to position [159, 0]
click at [549, 122] on icon at bounding box center [551, 127] width 10 height 10
click at [508, 135] on li "Add Right To Work Document" at bounding box center [507, 137] width 96 height 11
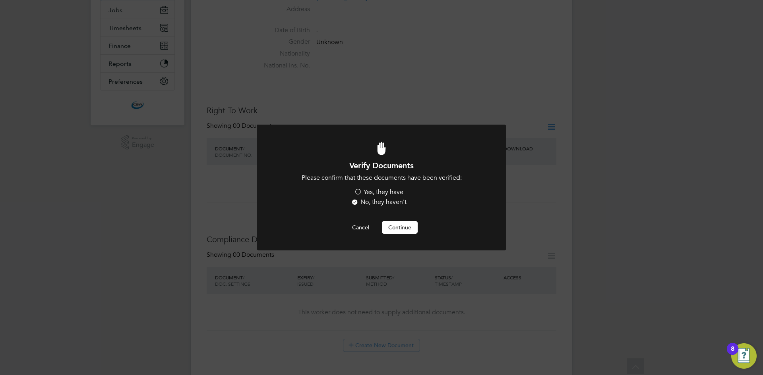
click at [355, 191] on label "Yes, they have" at bounding box center [378, 192] width 49 height 8
click at [0, 0] on input "Yes, they have" at bounding box center [0, 0] width 0 height 0
click at [413, 230] on button "Continue" at bounding box center [400, 227] width 36 height 13
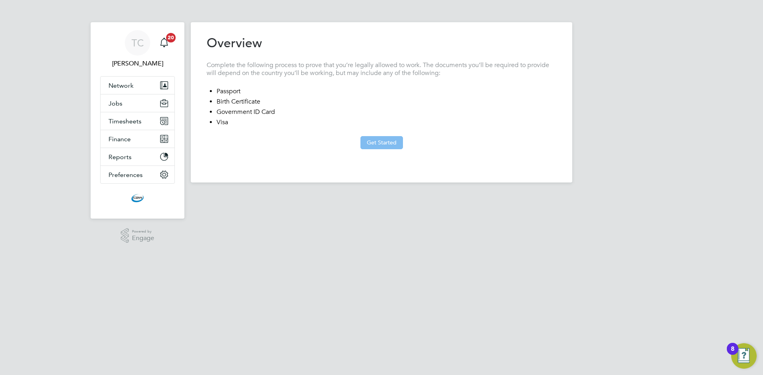
click at [380, 138] on button "Get Started" at bounding box center [381, 142] width 43 height 13
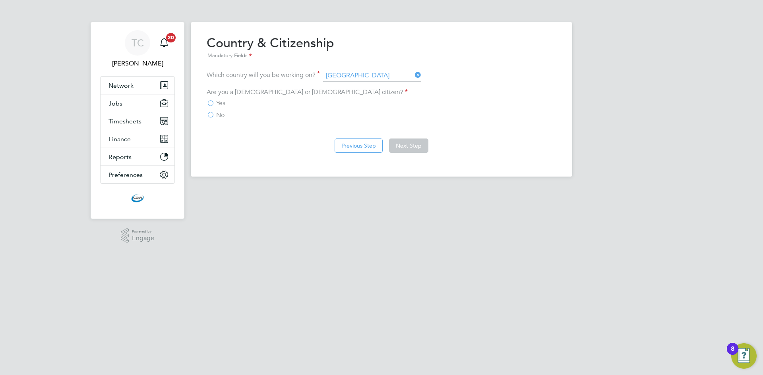
click at [364, 83] on at-step "Country & Citizenship Mandatory Fields Which country will you be working on? [G…" at bounding box center [382, 77] width 350 height 85
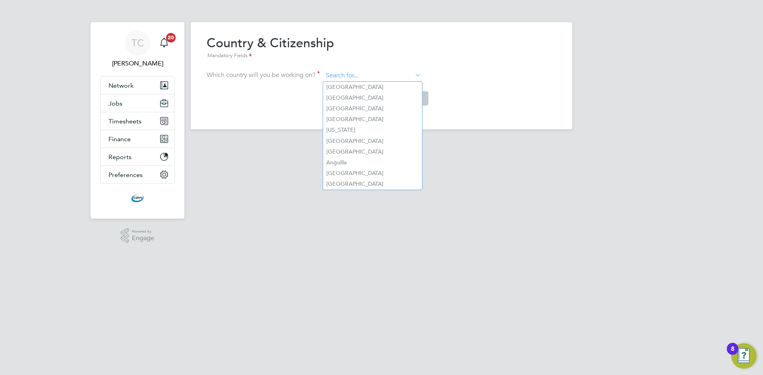
click at [366, 76] on input at bounding box center [372, 76] width 98 height 12
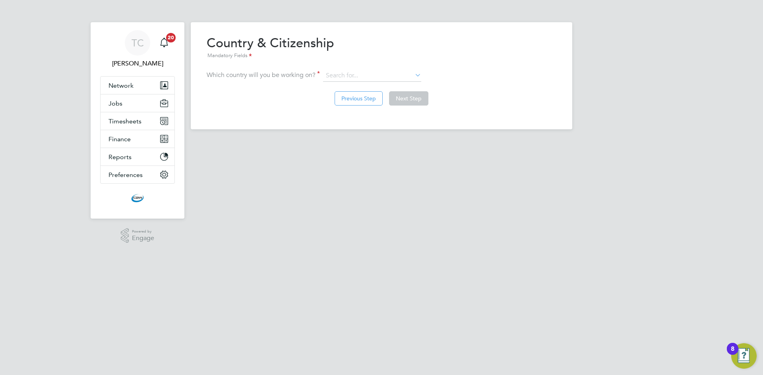
click at [235, 142] on html "TC [PERSON_NAME] Notifications 20 Applications: Network Team Members Businesses…" at bounding box center [381, 71] width 763 height 142
click at [349, 72] on input at bounding box center [372, 76] width 98 height 12
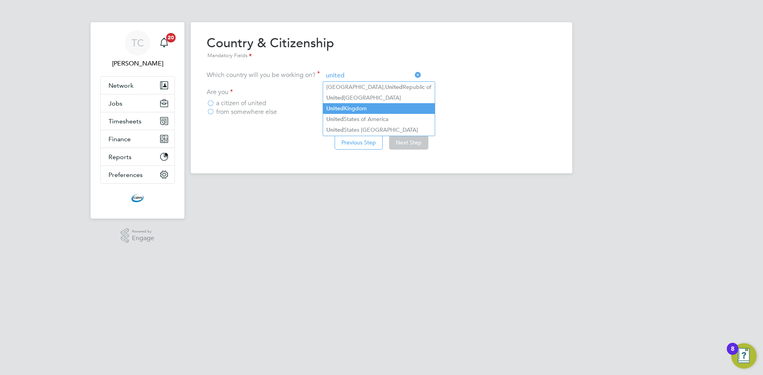
click at [361, 106] on li "[GEOGRAPHIC_DATA]" at bounding box center [379, 108] width 112 height 11
type input "[GEOGRAPHIC_DATA]"
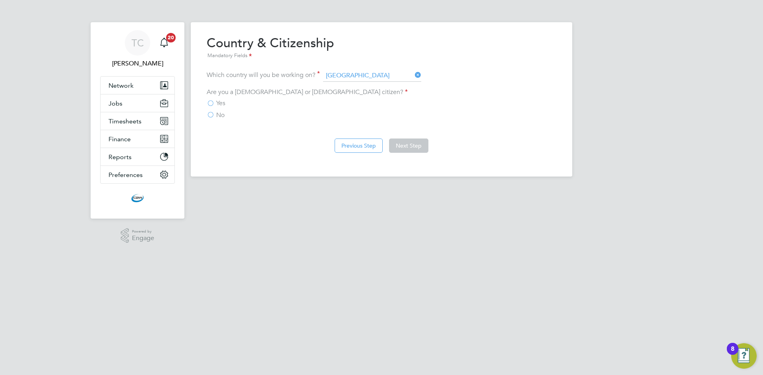
drag, startPoint x: 213, startPoint y: 115, endPoint x: 218, endPoint y: 118, distance: 6.3
click at [218, 118] on label "No" at bounding box center [216, 115] width 18 height 8
click at [0, 0] on input "No" at bounding box center [0, 0] width 0 height 0
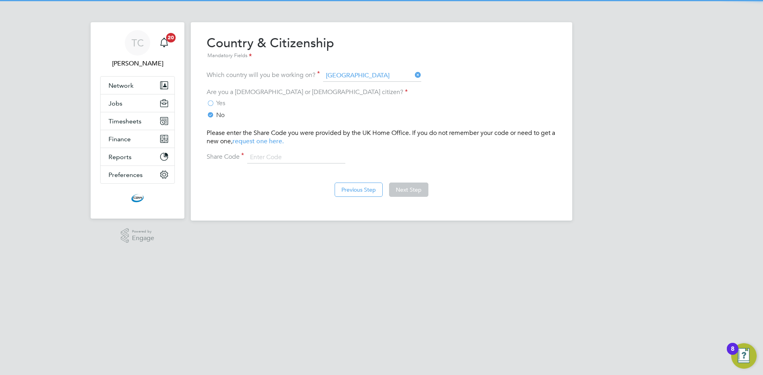
click at [300, 151] on div "Please enter the Share Code you were provided by the UK Home Office. If you do …" at bounding box center [382, 146] width 350 height 35
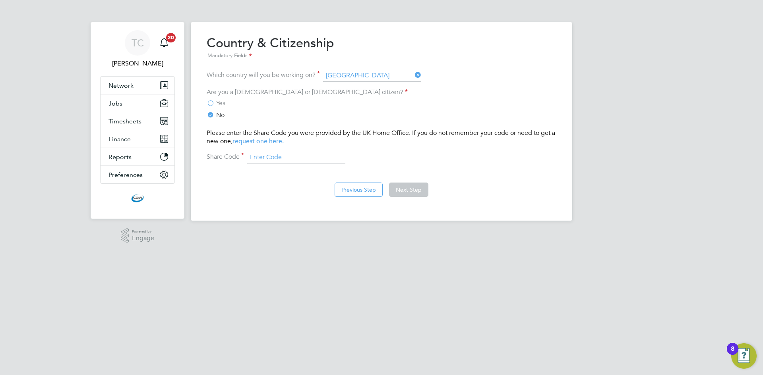
click at [295, 159] on input at bounding box center [296, 158] width 98 height 12
type input "WGL 8TB 6M8"
click at [296, 164] on div "Overview Complete the following process to prove that you’re legally allowed to…" at bounding box center [382, 120] width 350 height 170
click at [405, 188] on button "Next Step" at bounding box center [408, 190] width 39 height 14
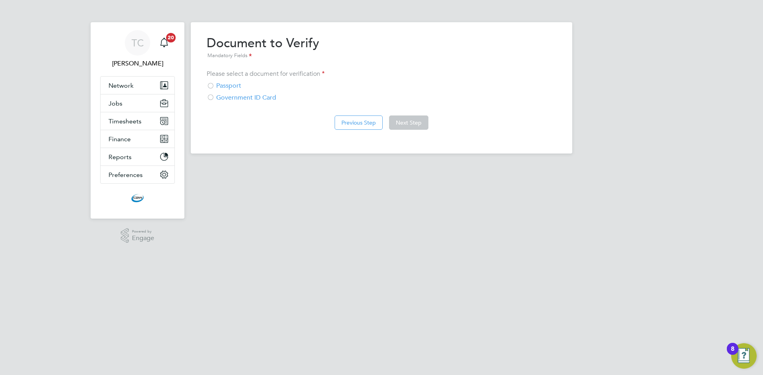
drag, startPoint x: 212, startPoint y: 86, endPoint x: 244, endPoint y: 97, distance: 34.2
click at [212, 86] on div at bounding box center [211, 87] width 8 height 8
click at [408, 119] on button "Next Step" at bounding box center [408, 123] width 39 height 14
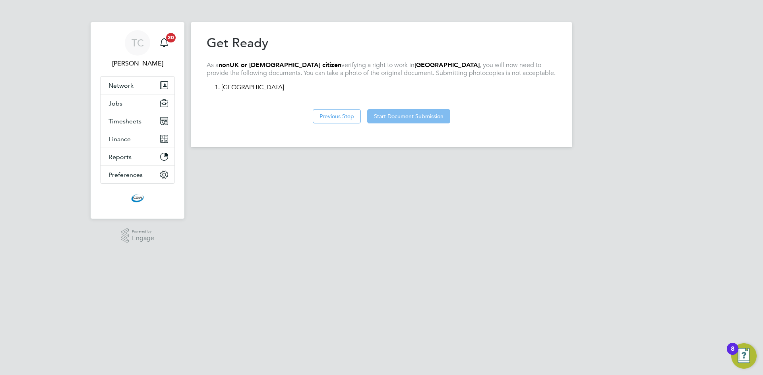
click at [408, 119] on button "Start Document Submission" at bounding box center [408, 116] width 83 height 14
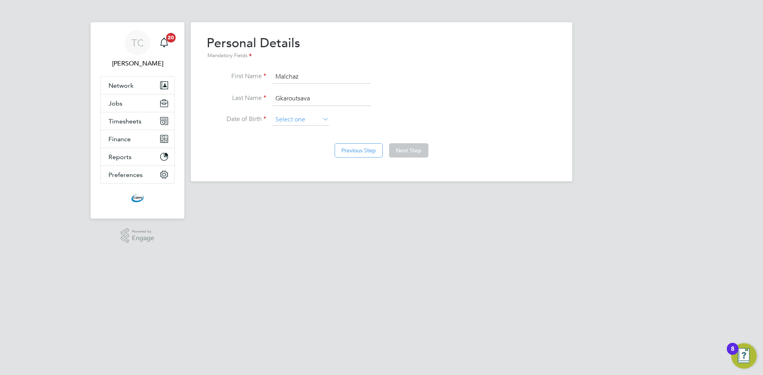
click at [313, 123] on input at bounding box center [301, 120] width 56 height 12
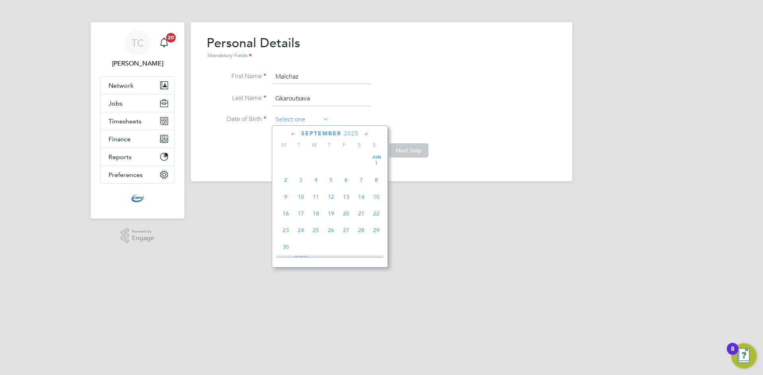
scroll to position [309, 0]
click at [285, 118] on input at bounding box center [301, 120] width 56 height 12
click at [356, 133] on span "2025" at bounding box center [351, 133] width 14 height 7
click at [332, 167] on span "1965" at bounding box center [330, 164] width 15 height 15
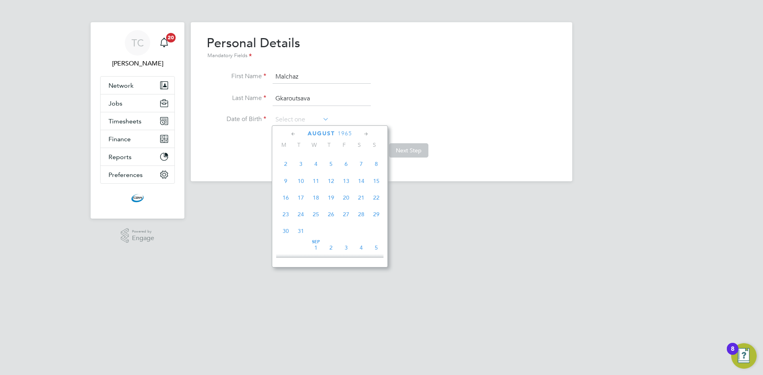
click at [292, 134] on icon at bounding box center [294, 134] width 8 height 9
click at [302, 197] on span "13" at bounding box center [300, 195] width 15 height 15
type input "13 Jul 1965"
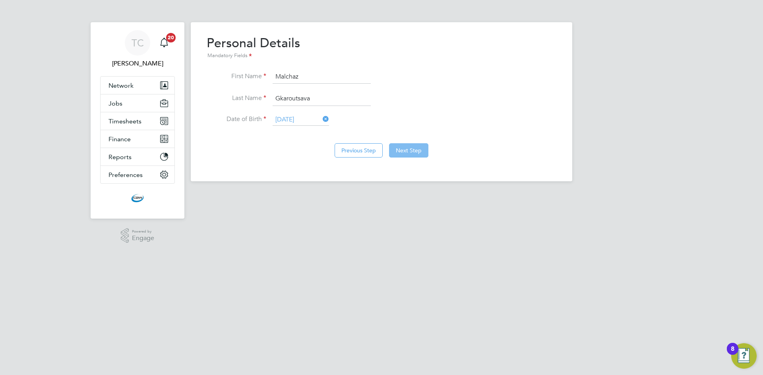
click at [420, 147] on button "Next Step" at bounding box center [408, 150] width 39 height 14
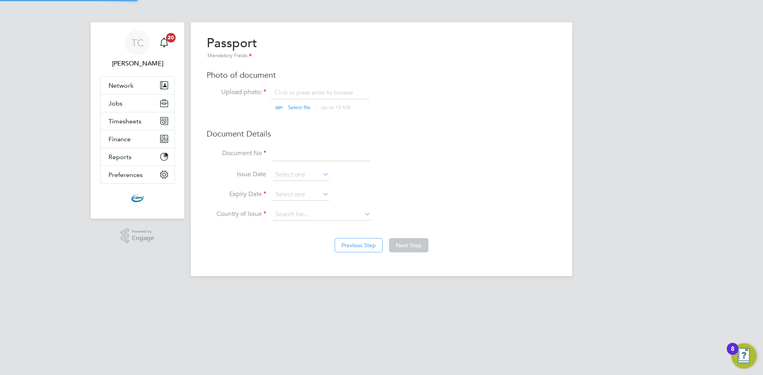
scroll to position [11, 99]
click at [295, 94] on input "file" at bounding box center [306, 101] width 125 height 24
type input "C:\fakepath\Malchaz passport.png"
click at [303, 159] on input at bounding box center [322, 154] width 98 height 14
click at [289, 149] on input at bounding box center [322, 154] width 98 height 14
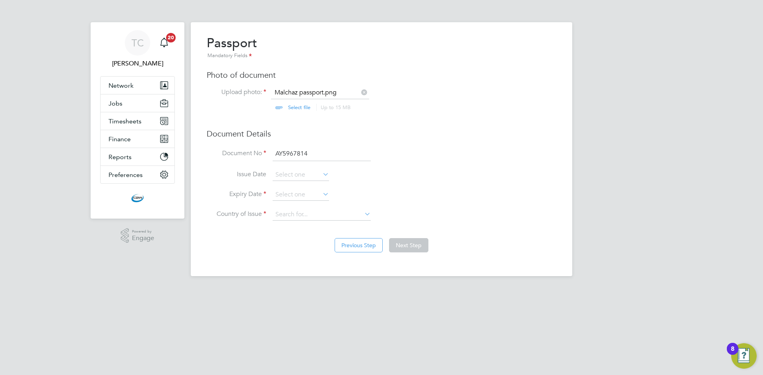
type input "AY5967814"
click at [446, 180] on li "Issue Date" at bounding box center [382, 179] width 350 height 20
click at [296, 199] on input at bounding box center [301, 195] width 56 height 12
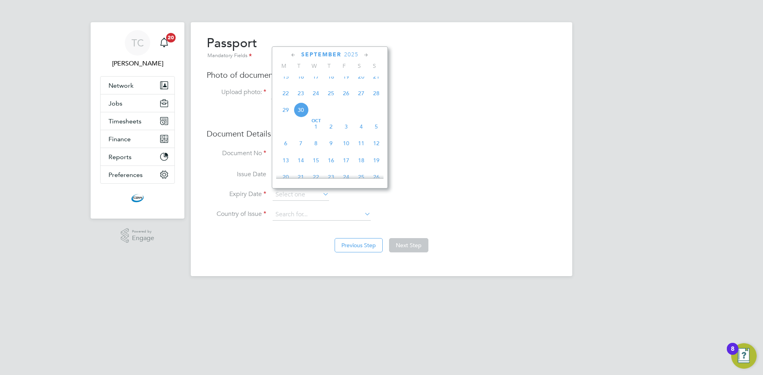
click at [353, 56] on span "2025" at bounding box center [351, 54] width 14 height 7
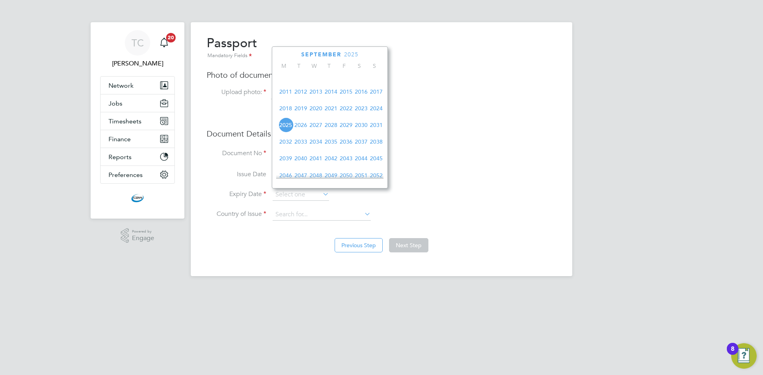
click at [300, 148] on span "2033" at bounding box center [300, 141] width 15 height 15
click at [362, 54] on icon at bounding box center [366, 55] width 8 height 9
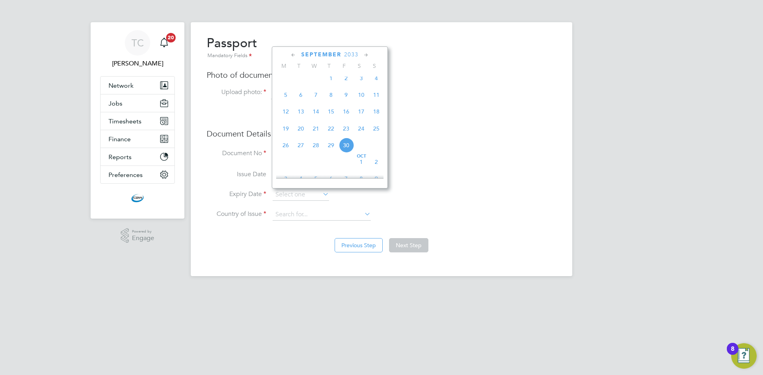
click at [287, 151] on span "26" at bounding box center [285, 145] width 15 height 15
type input "26 Sep 2033"
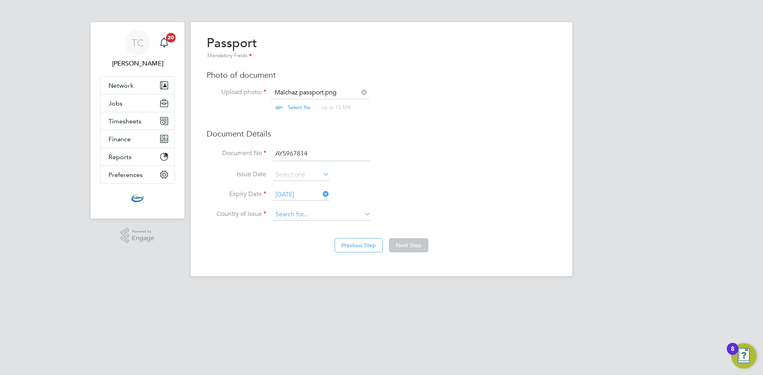
click at [299, 214] on input at bounding box center [322, 215] width 98 height 12
click at [307, 212] on input at bounding box center [322, 215] width 98 height 12
click at [295, 223] on li "Gree ce" at bounding box center [321, 226] width 99 height 11
type input "Greece"
click at [401, 248] on button "Next Step" at bounding box center [408, 245] width 39 height 14
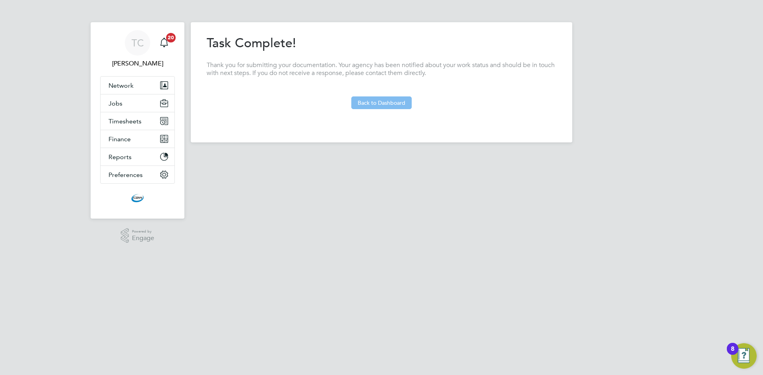
click at [387, 99] on button "Back to Dashboard" at bounding box center [381, 103] width 60 height 13
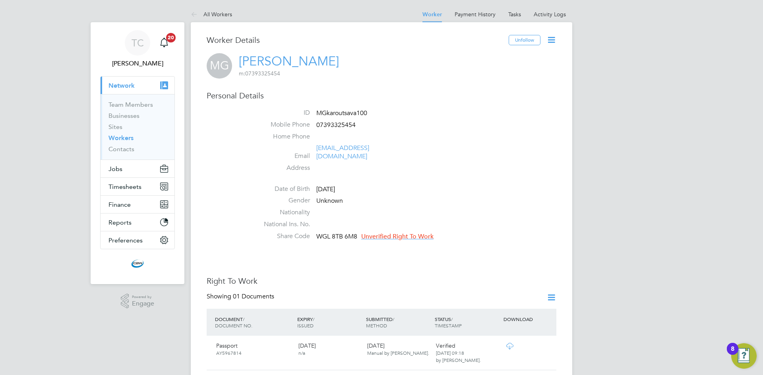
click at [120, 140] on link "Workers" at bounding box center [120, 138] width 25 height 8
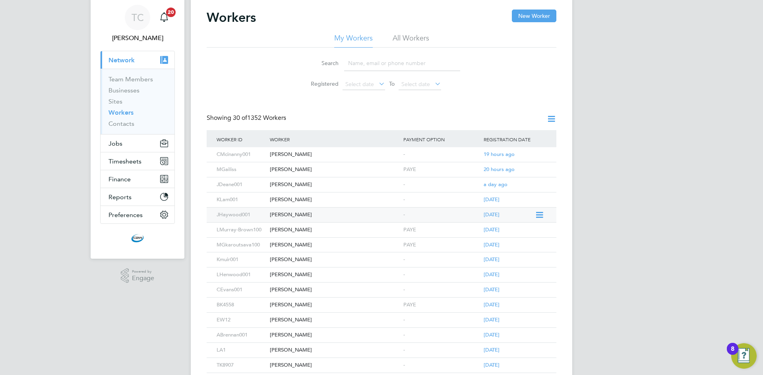
scroll to position [40, 0]
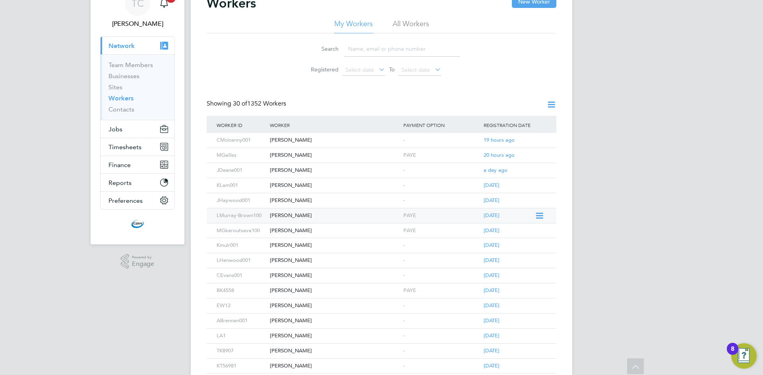
click at [313, 215] on div "Lachlan Murray - Brown" at bounding box center [334, 216] width 133 height 15
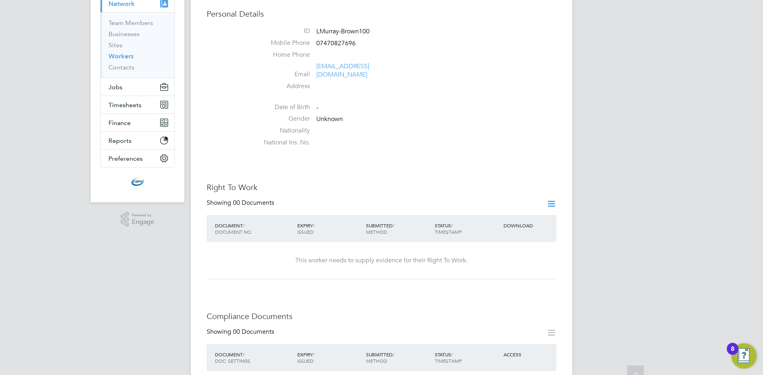
scroll to position [199, 0]
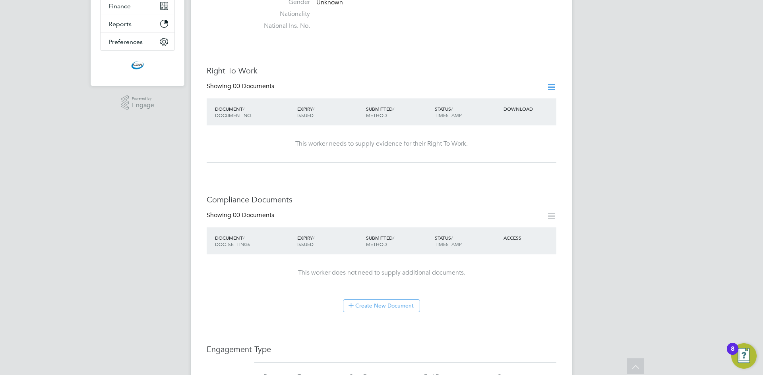
click at [547, 82] on icon at bounding box center [551, 87] width 10 height 10
click at [505, 96] on li "Add Right To Work Document" at bounding box center [507, 98] width 96 height 11
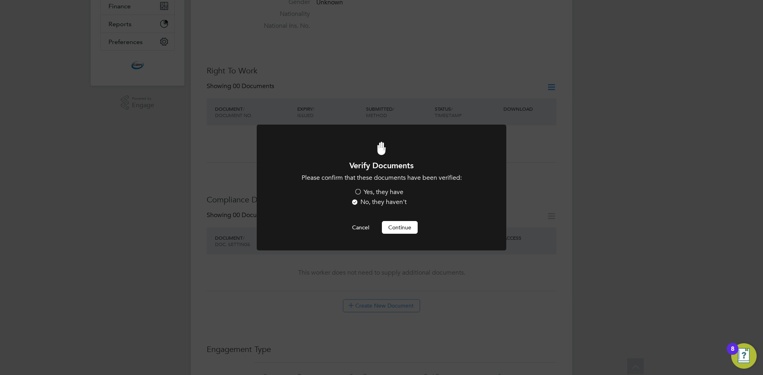
scroll to position [0, 0]
click at [356, 194] on label "Yes, they have" at bounding box center [378, 192] width 49 height 8
click at [0, 0] on input "Yes, they have" at bounding box center [0, 0] width 0 height 0
click at [389, 227] on button "Continue" at bounding box center [400, 227] width 36 height 13
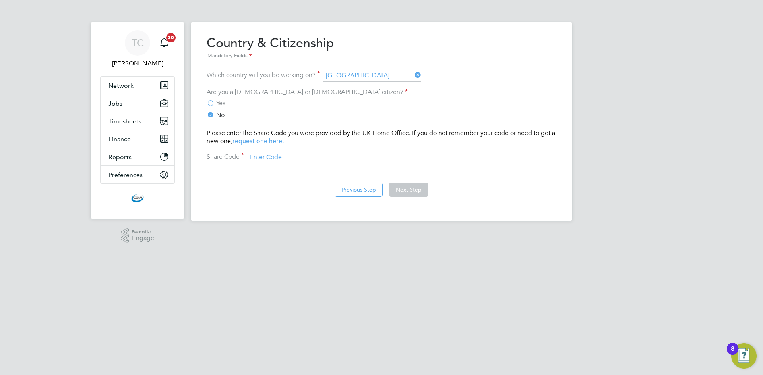
click at [271, 154] on input at bounding box center [296, 158] width 98 height 12
type input "WYD 5DD 6RR"
click at [290, 192] on div "Previous Step Next Step" at bounding box center [382, 189] width 350 height 32
click at [404, 193] on button "Next Step" at bounding box center [408, 190] width 39 height 14
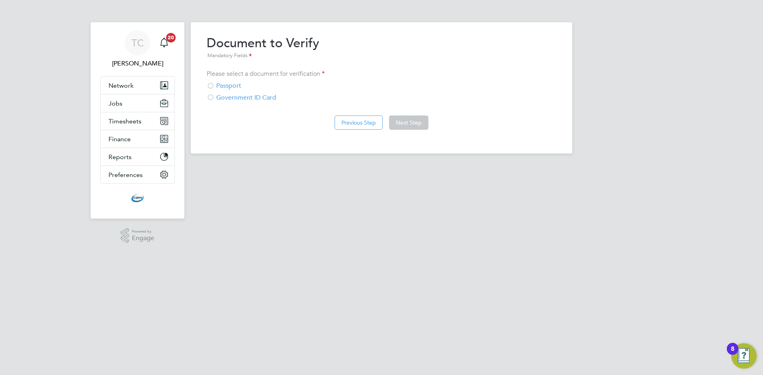
click at [207, 86] on div at bounding box center [211, 87] width 8 height 8
click at [398, 120] on button "Next Step" at bounding box center [408, 123] width 39 height 14
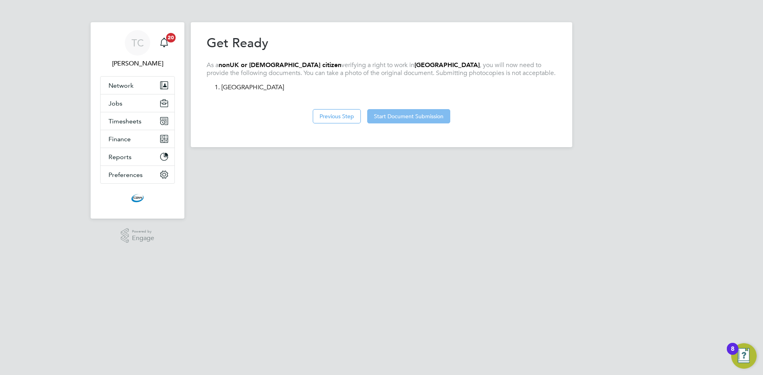
click at [433, 114] on button "Start Document Submission" at bounding box center [408, 116] width 83 height 14
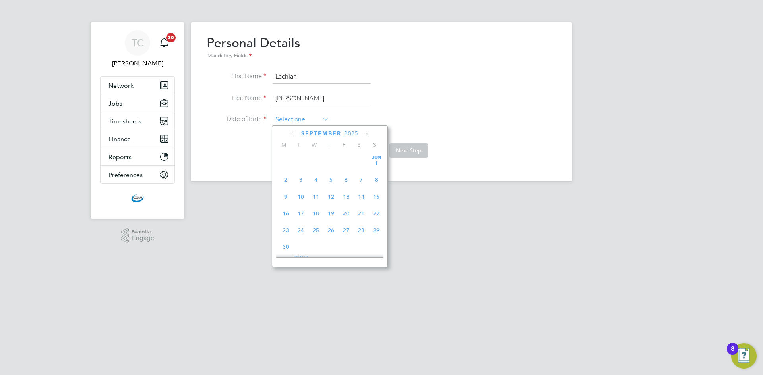
scroll to position [309, 0]
click at [308, 120] on input at bounding box center [301, 120] width 56 height 12
click at [355, 129] on div "[DATE] M T W T F S S [DATE] 2 3 4 5 6 7 8 9 10 11 12 13 14 15 16 17 18 19 20 21…" at bounding box center [330, 197] width 116 height 142
click at [354, 132] on span "2025" at bounding box center [351, 133] width 14 height 7
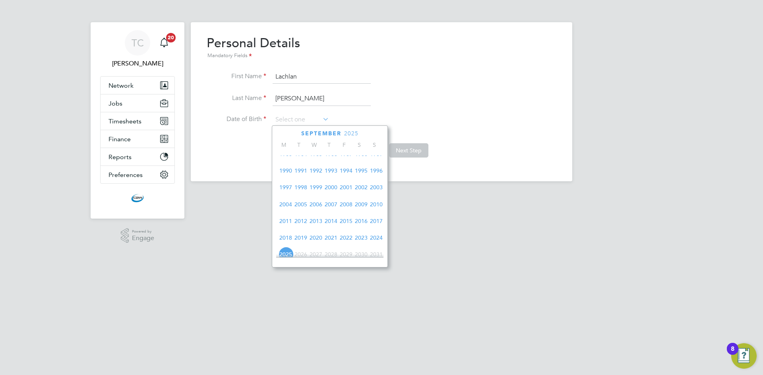
scroll to position [91, 0]
click at [346, 174] on span "1966" at bounding box center [345, 172] width 15 height 15
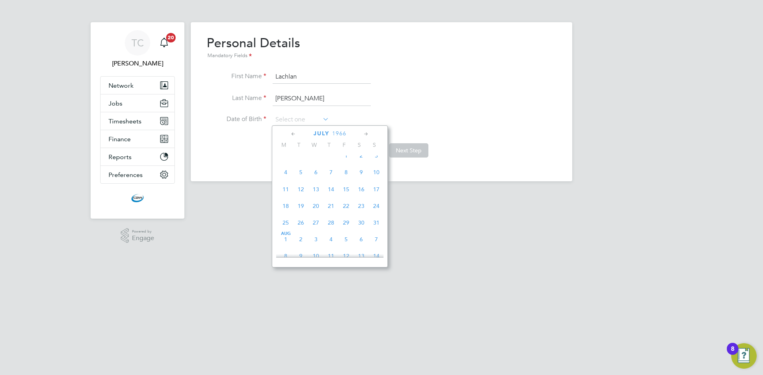
click at [294, 134] on icon at bounding box center [294, 134] width 8 height 9
click at [299, 248] on span "31" at bounding box center [300, 247] width 15 height 15
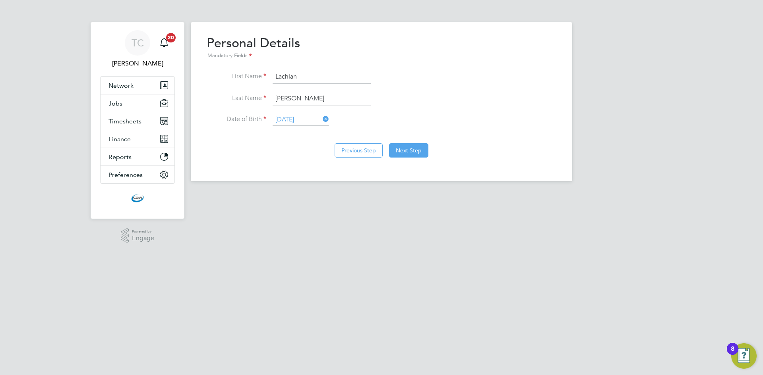
click at [310, 122] on input "[DATE]" at bounding box center [301, 120] width 56 height 12
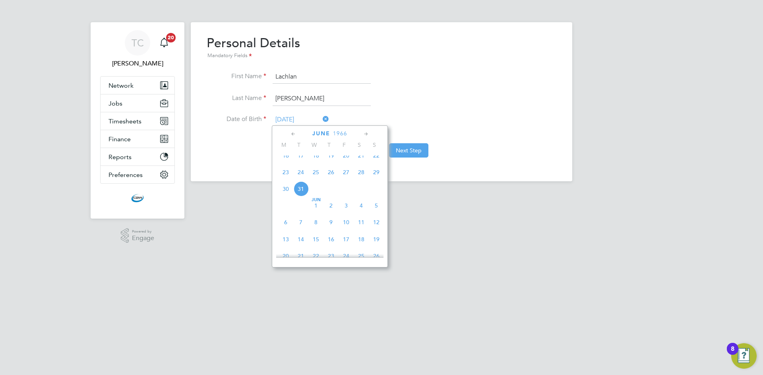
click at [342, 131] on span "1966" at bounding box center [340, 133] width 14 height 7
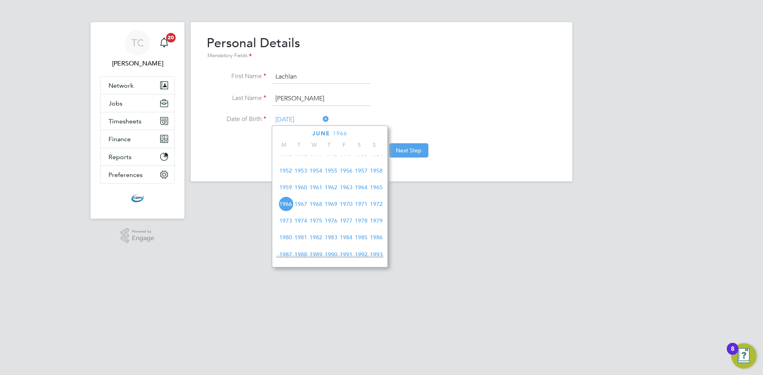
scroll to position [250, 0]
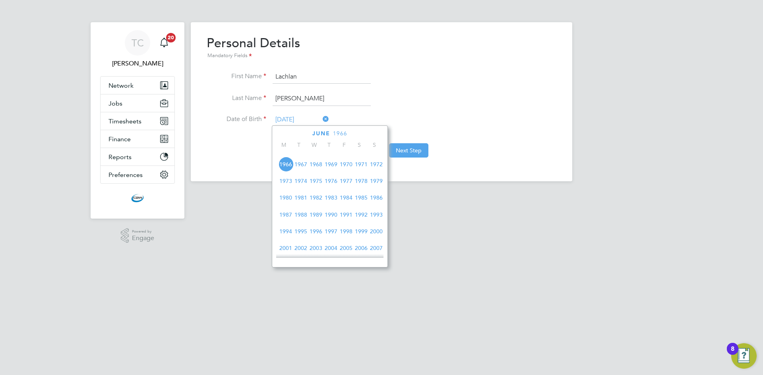
click at [314, 238] on span "1996" at bounding box center [315, 231] width 15 height 15
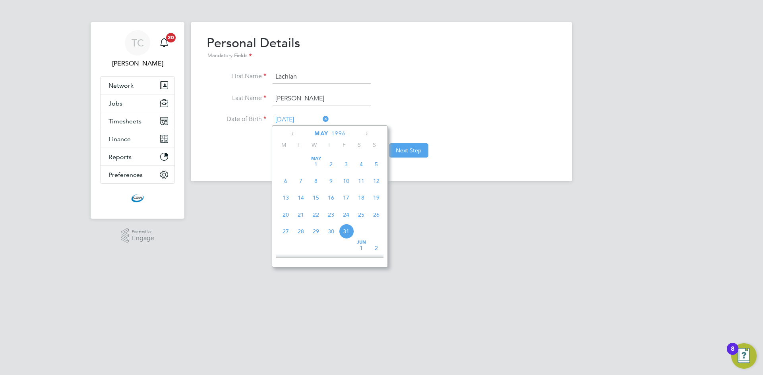
click at [344, 238] on span "31" at bounding box center [345, 231] width 15 height 15
type input "[DATE]"
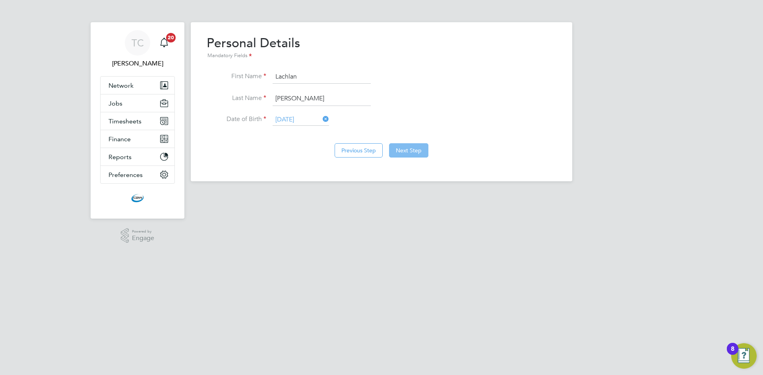
click at [406, 151] on button "Next Step" at bounding box center [408, 150] width 39 height 14
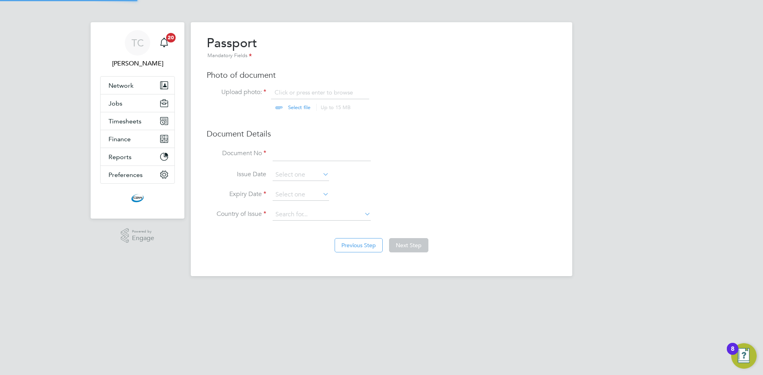
scroll to position [11, 99]
click at [305, 93] on input "file" at bounding box center [306, 101] width 125 height 24
type input "C:\fakepath\[PERSON_NAME];an [PERSON_NAME] - passport.png"
click at [299, 151] on input at bounding box center [322, 154] width 98 height 14
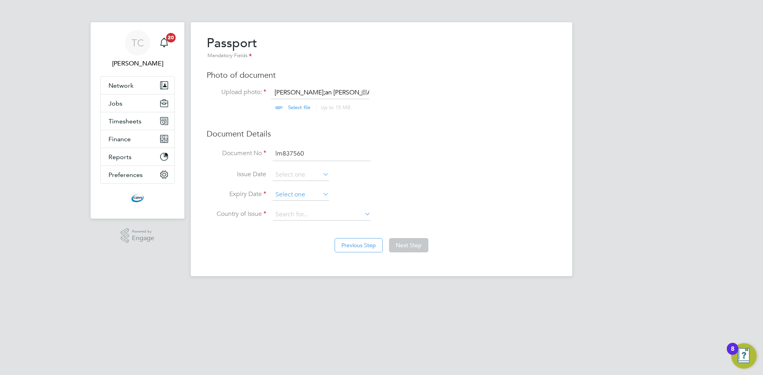
click at [291, 192] on input at bounding box center [301, 195] width 56 height 12
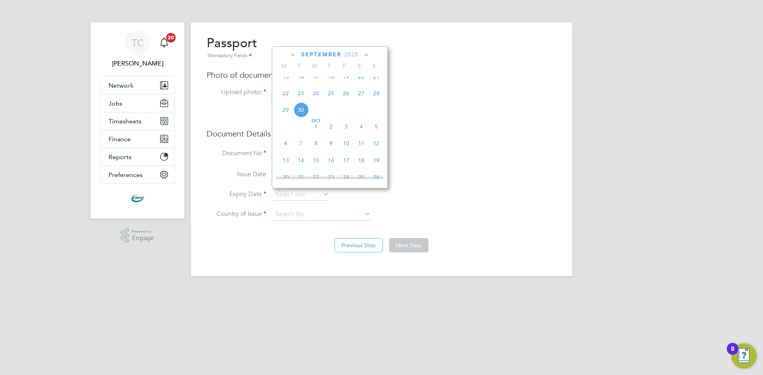
click at [412, 194] on li "Expiry Date" at bounding box center [382, 199] width 350 height 20
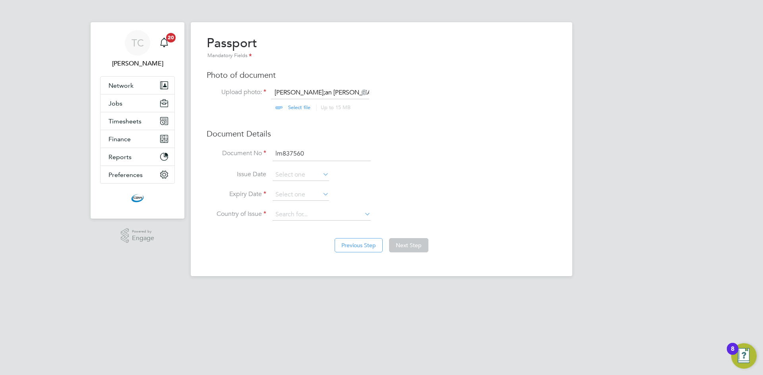
drag, startPoint x: 282, startPoint y: 156, endPoint x: 263, endPoint y: 157, distance: 19.1
click at [263, 157] on li "Document No lm837560" at bounding box center [382, 158] width 350 height 22
type input "LM837560"
click at [287, 196] on input at bounding box center [301, 195] width 56 height 12
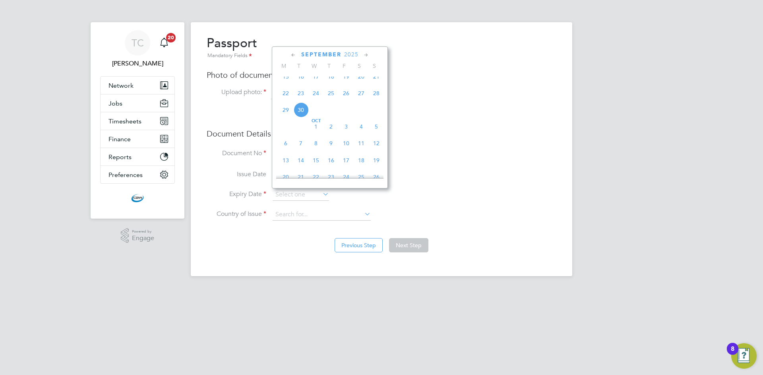
click at [358, 54] on span "2025" at bounding box center [351, 54] width 14 height 7
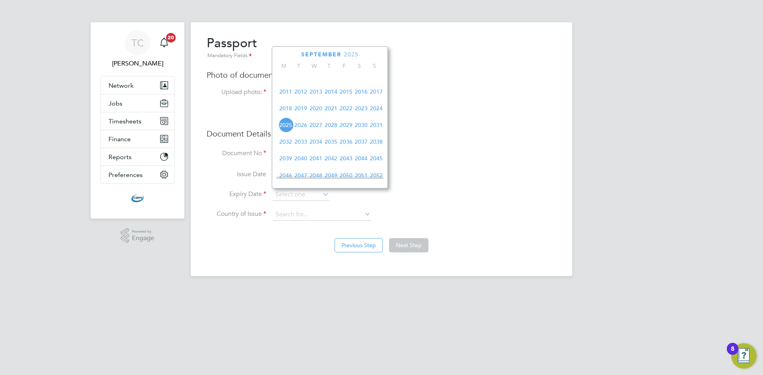
click at [331, 128] on span "2028" at bounding box center [330, 125] width 15 height 15
click at [367, 52] on icon at bounding box center [366, 55] width 8 height 9
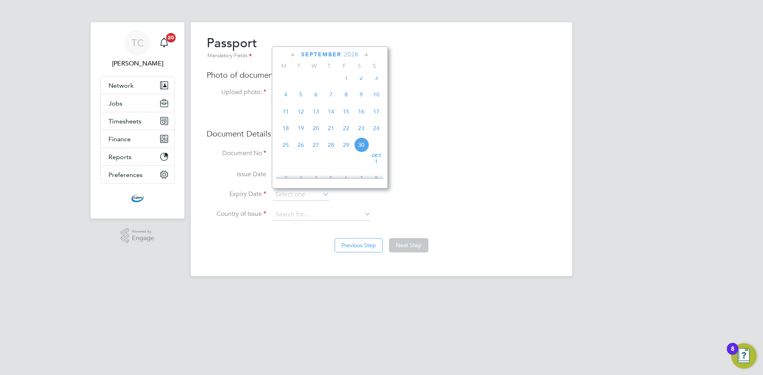
click at [367, 52] on icon at bounding box center [366, 55] width 8 height 9
click at [317, 133] on span "18" at bounding box center [315, 126] width 15 height 15
type input "[DATE]"
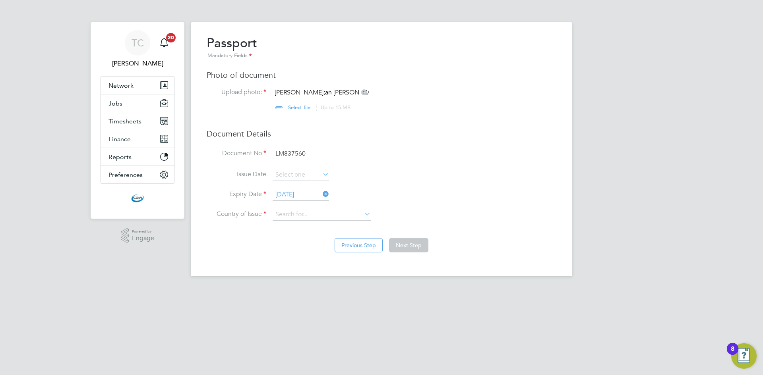
click at [506, 162] on li "Document No LM837560" at bounding box center [382, 158] width 350 height 22
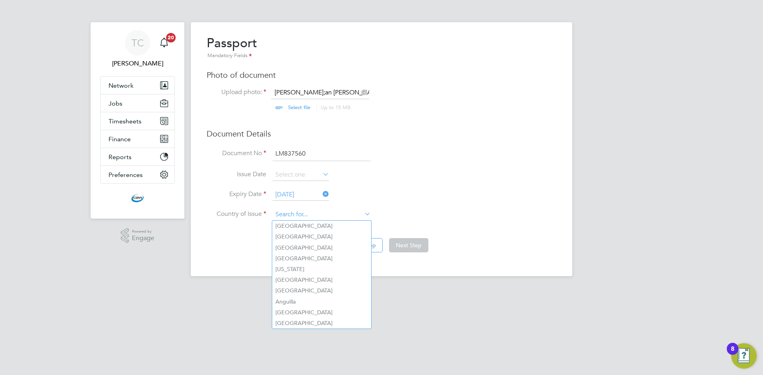
click at [324, 214] on input at bounding box center [322, 215] width 98 height 12
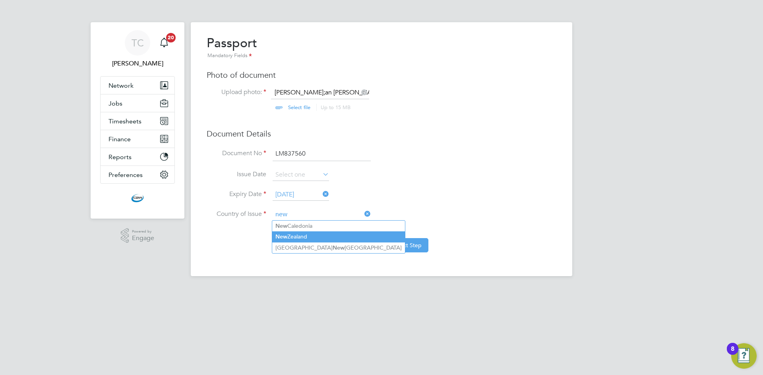
click at [307, 234] on li "[GEOGRAPHIC_DATA]" at bounding box center [338, 237] width 133 height 11
type input "[GEOGRAPHIC_DATA]"
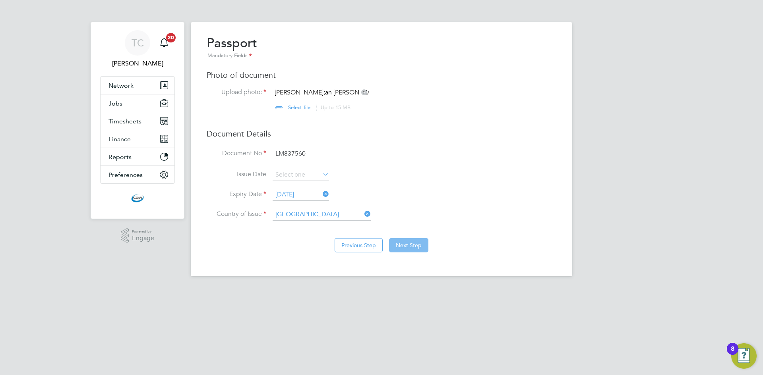
click at [412, 247] on button "Next Step" at bounding box center [408, 245] width 39 height 14
